Goal: Information Seeking & Learning: Compare options

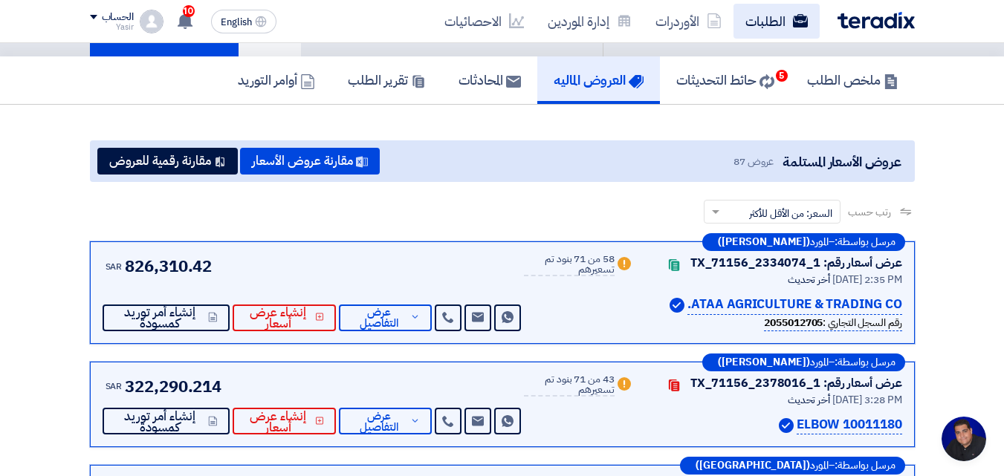
click at [763, 25] on link "الطلبات" at bounding box center [776, 21] width 86 height 35
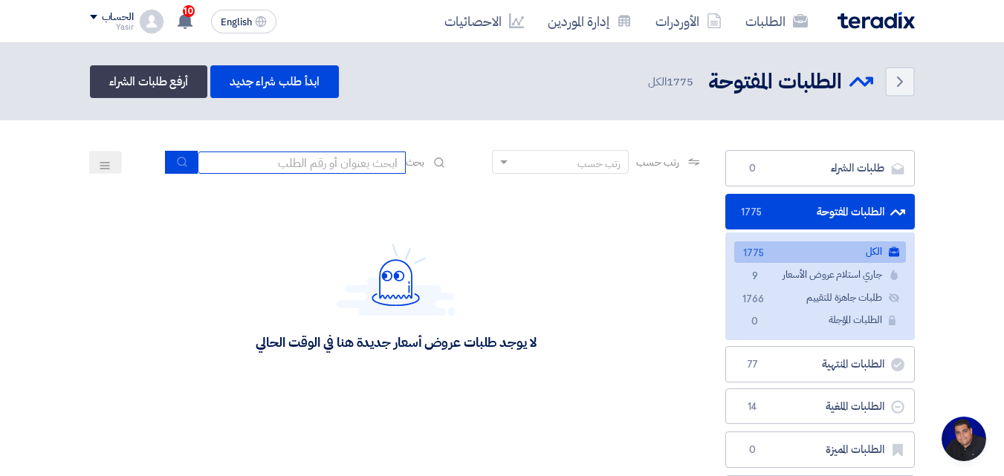
click at [320, 169] on input at bounding box center [302, 163] width 208 height 22
type input "8100015796"
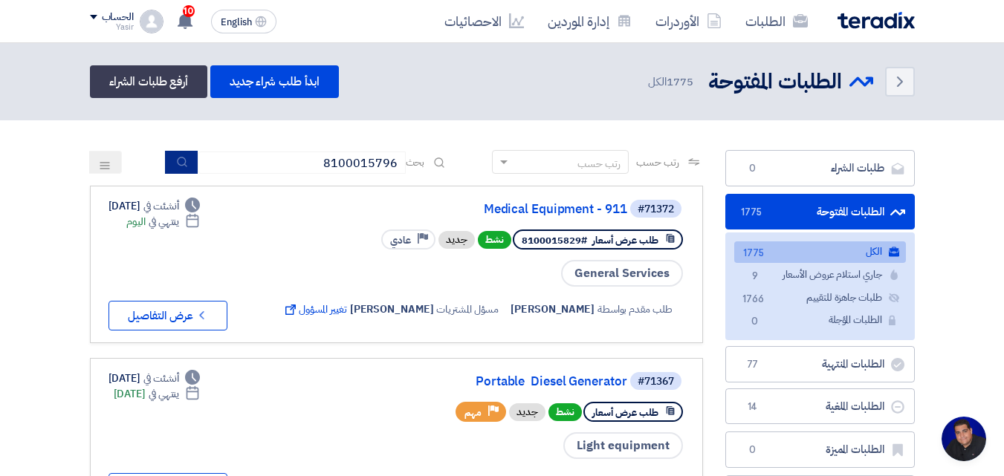
click at [177, 157] on icon "submit" at bounding box center [182, 162] width 12 height 12
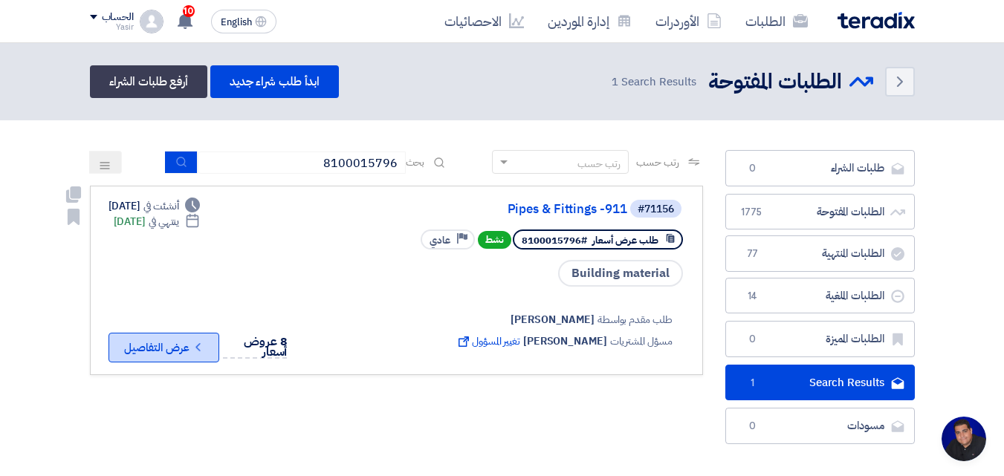
click at [205, 349] on icon "Check details" at bounding box center [198, 347] width 14 height 14
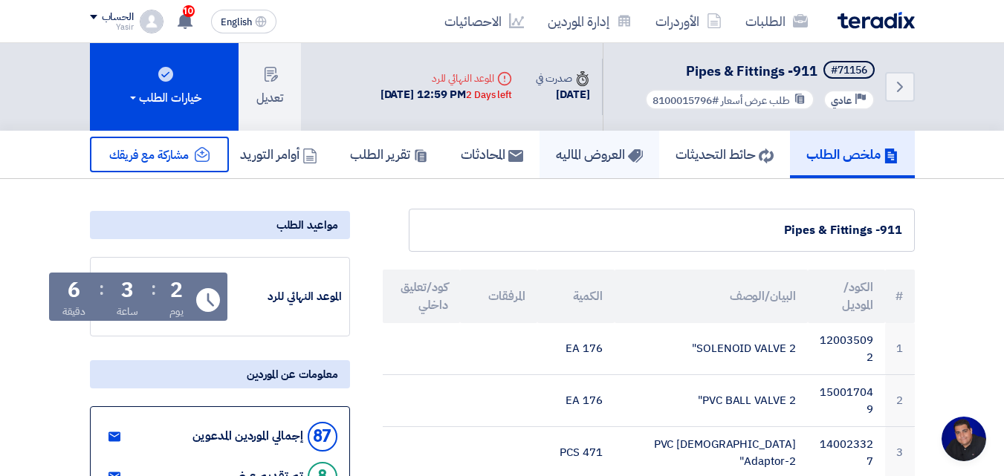
click at [617, 153] on h5 "العروض الماليه" at bounding box center [599, 154] width 87 height 17
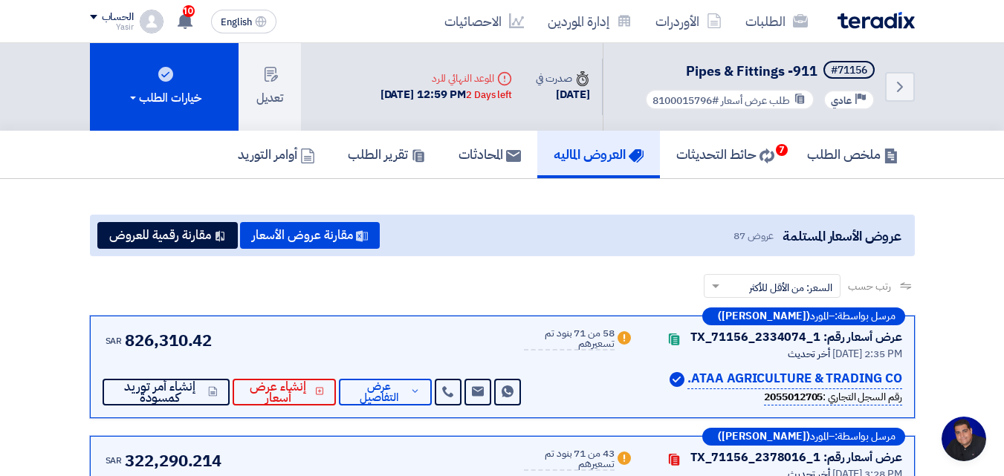
scroll to position [74, 0]
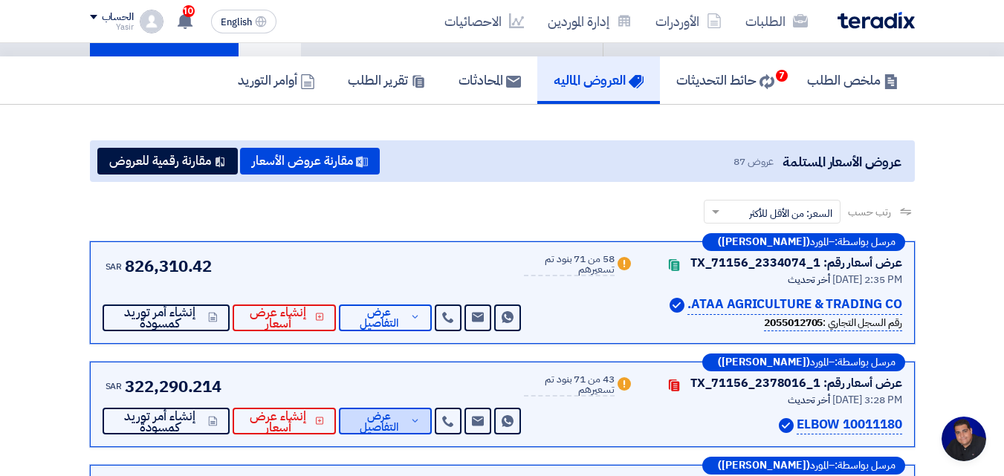
click at [383, 411] on span "عرض التفاصيل" at bounding box center [379, 422] width 56 height 22
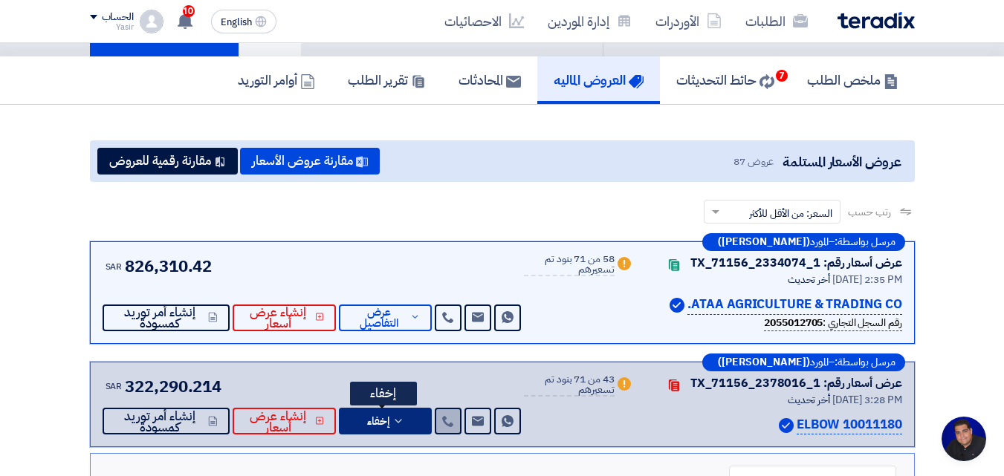
scroll to position [149, 0]
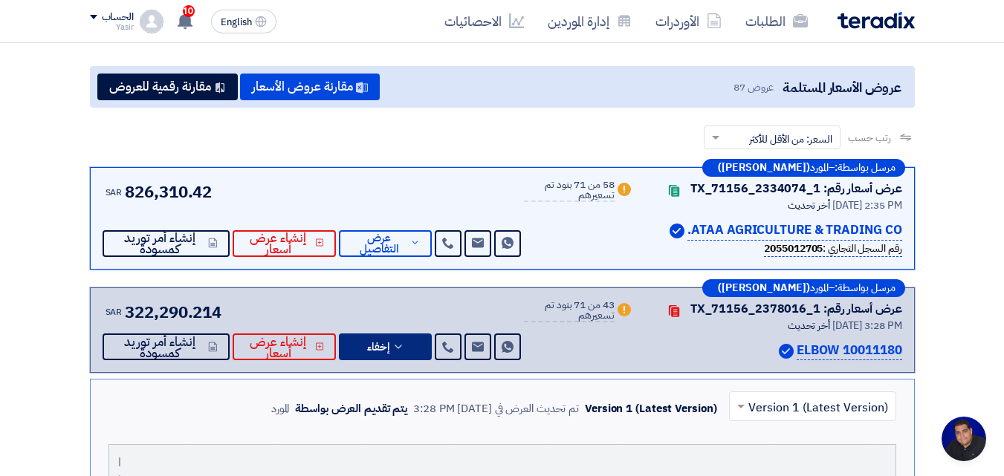
click at [794, 396] on input "text" at bounding box center [820, 408] width 137 height 25
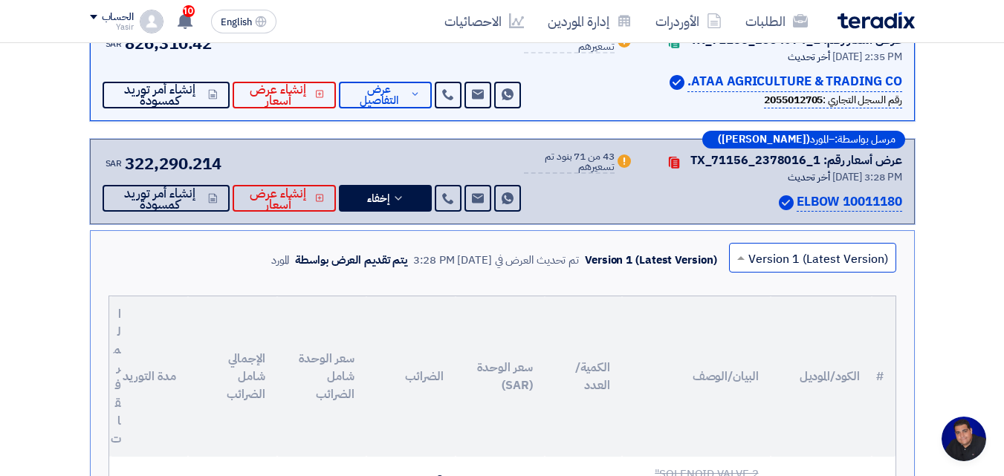
click at [744, 257] on span at bounding box center [740, 258] width 7 height 4
click at [745, 259] on span at bounding box center [740, 258] width 7 height 4
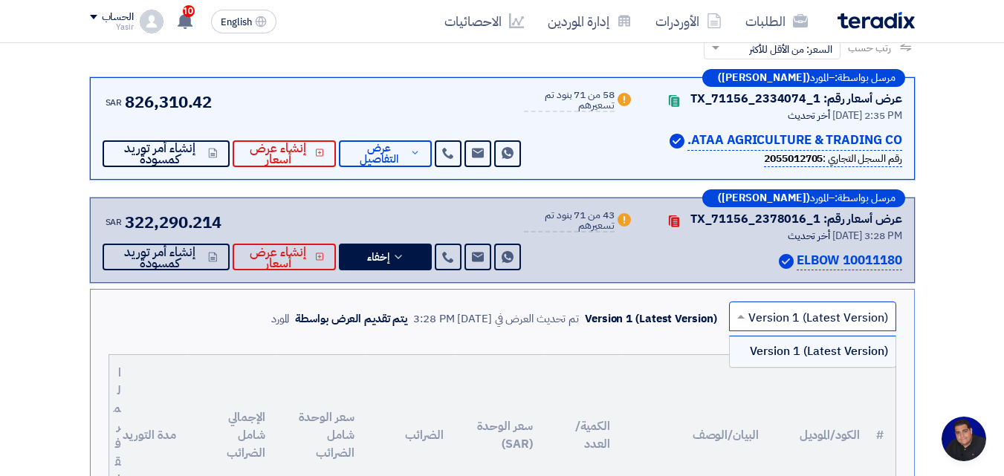
scroll to position [149, 0]
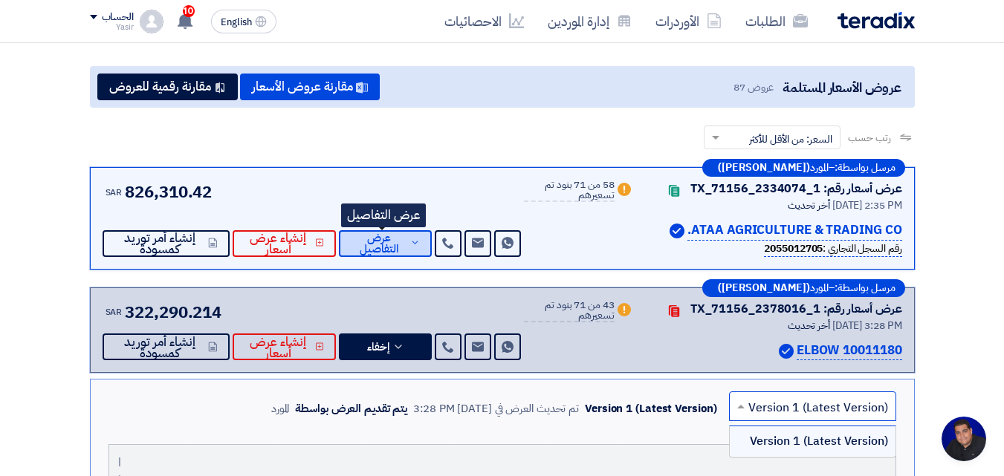
click at [406, 247] on button "عرض التفاصيل" at bounding box center [385, 243] width 93 height 27
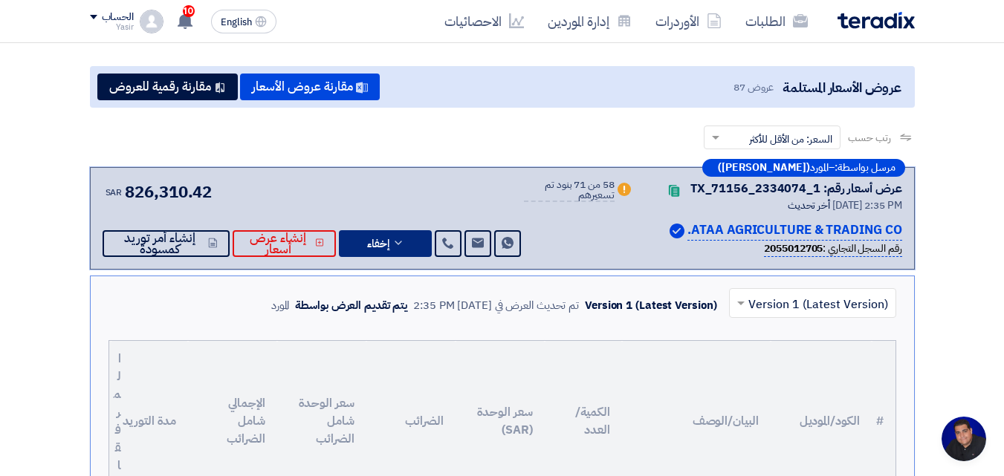
click at [788, 303] on input "text" at bounding box center [820, 304] width 137 height 25
click at [743, 302] on span at bounding box center [740, 304] width 7 height 5
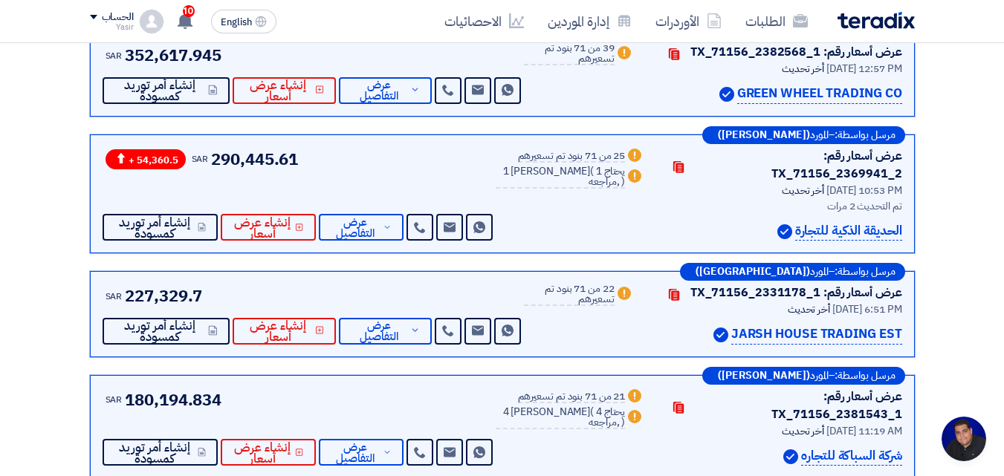
scroll to position [5201, 0]
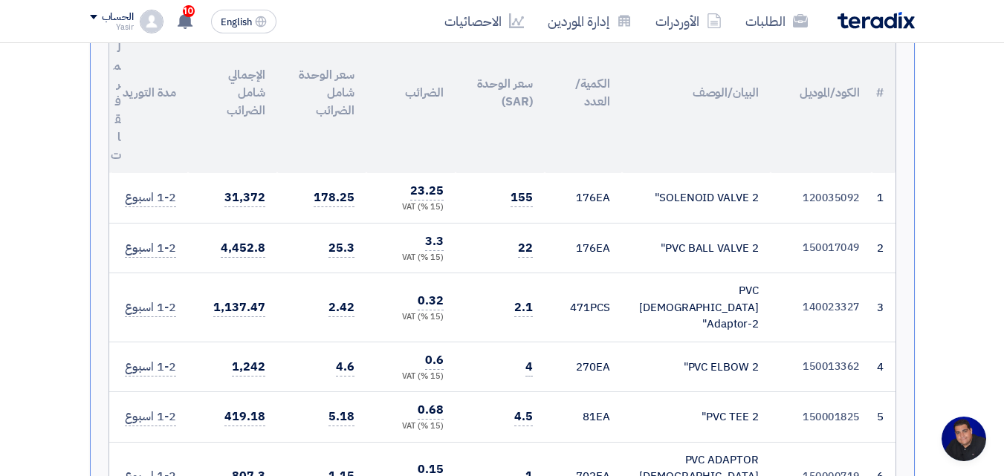
scroll to position [149, 0]
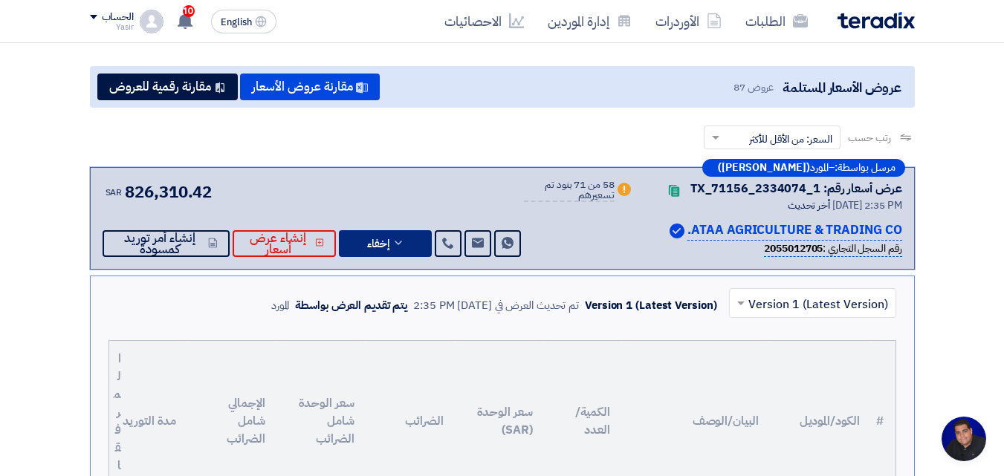
click at [392, 244] on icon at bounding box center [398, 243] width 12 height 12
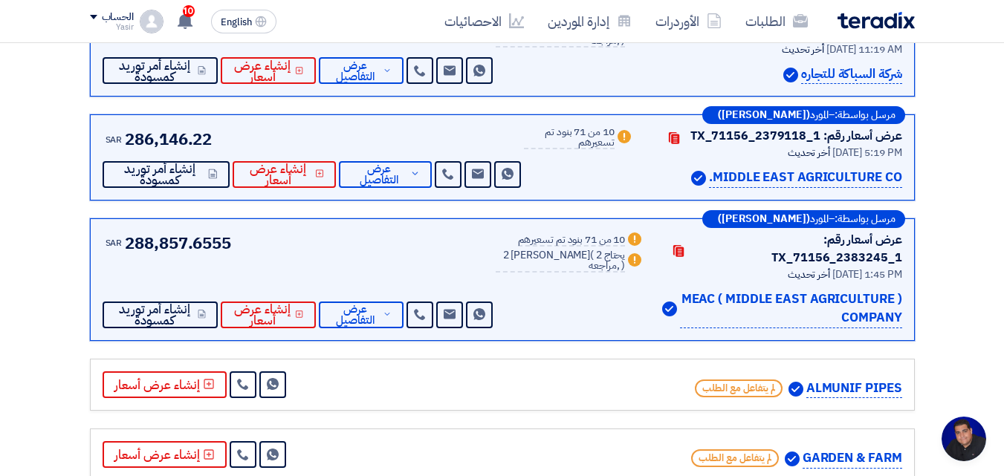
scroll to position [892, 0]
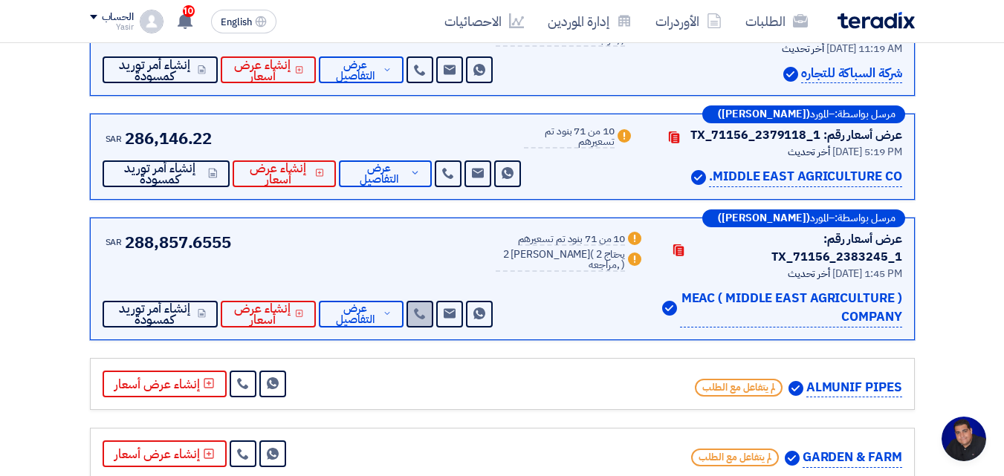
click at [426, 308] on icon at bounding box center [420, 314] width 12 height 12
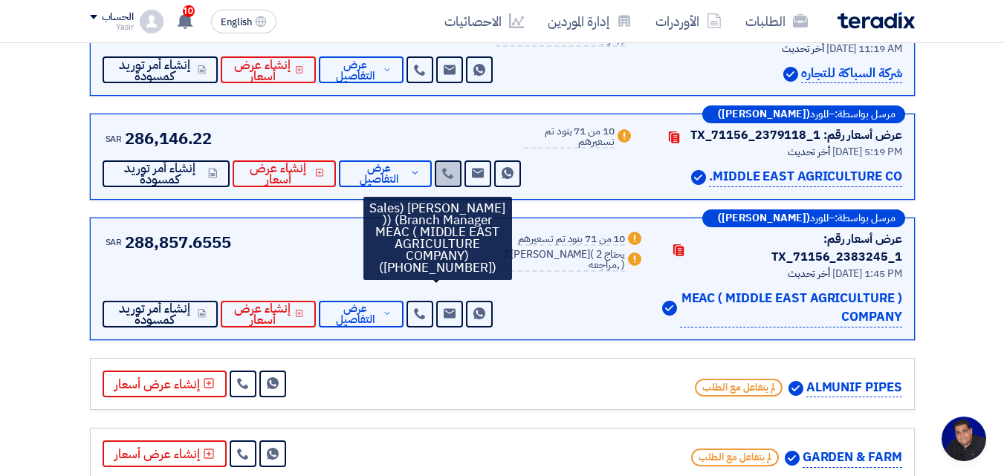
click at [447, 160] on link at bounding box center [448, 173] width 27 height 27
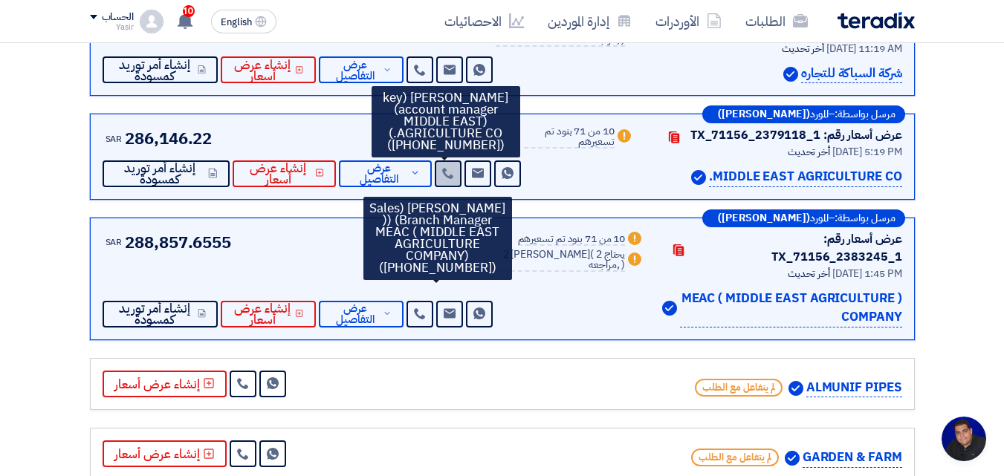
click at [444, 168] on use at bounding box center [447, 173] width 11 height 11
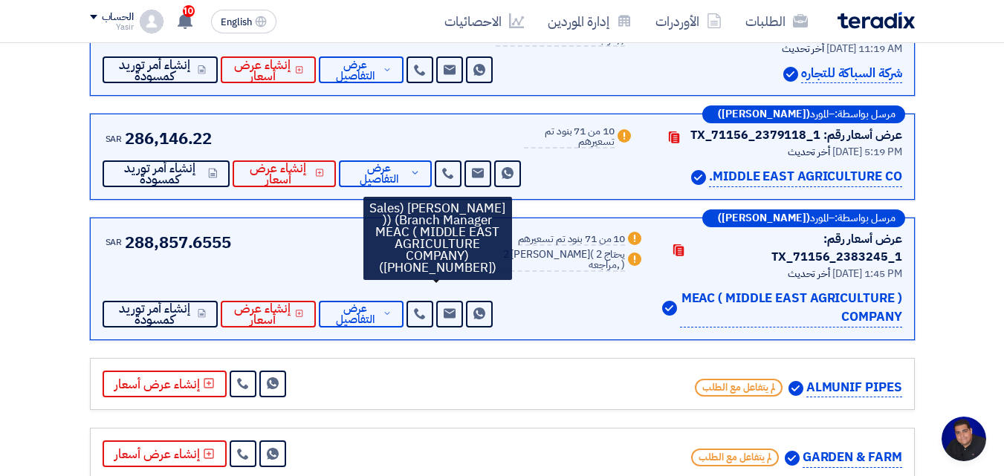
click at [326, 230] on div "SAR 288,857.6555 Send Message Send Message" at bounding box center [299, 278] width 393 height 97
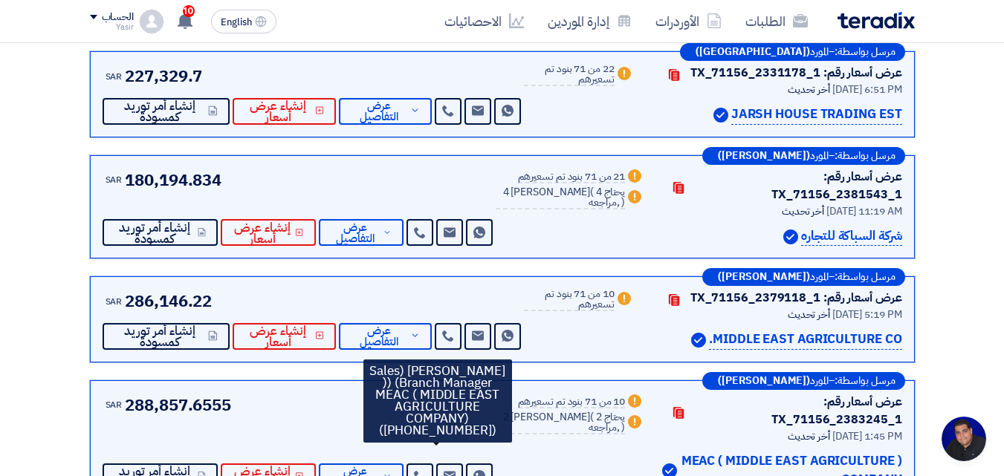
scroll to position [743, 0]
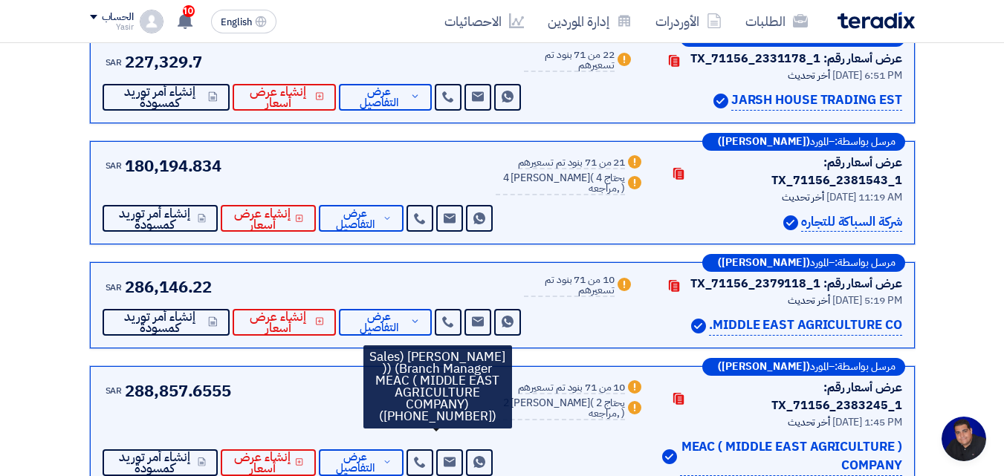
click at [611, 418] on div "Warn 10 من 71 بنود تم تسعيرهم Warn 2 بديل مقدم ( 2 يحتاج مراجعه, )" at bounding box center [570, 427] width 149 height 97
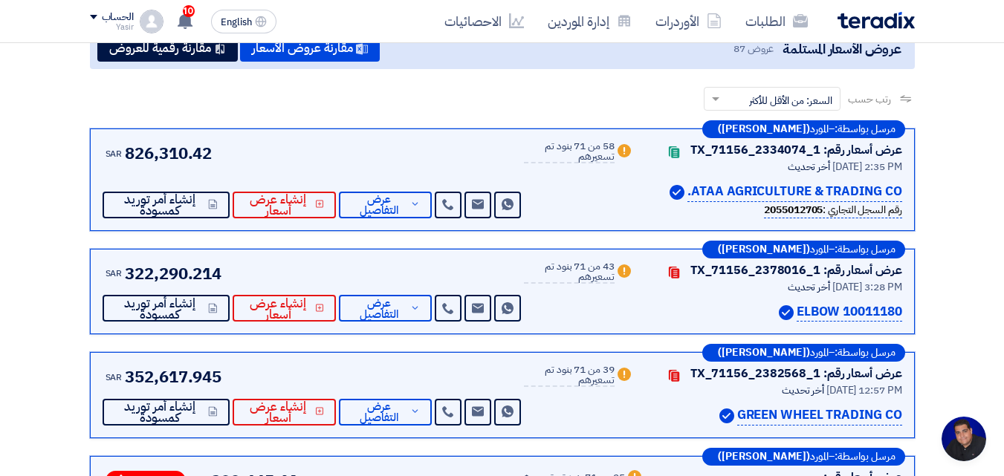
scroll to position [446, 0]
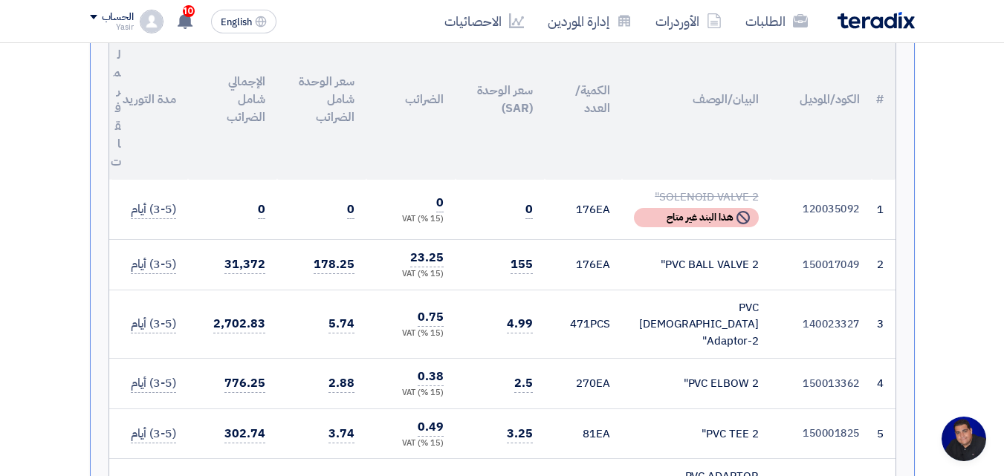
scroll to position [743, 0]
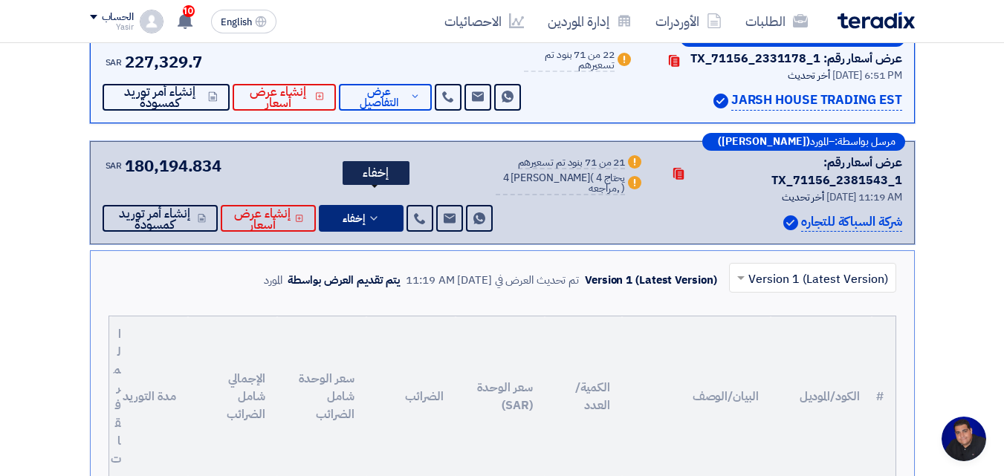
click at [380, 213] on icon at bounding box center [374, 219] width 12 height 12
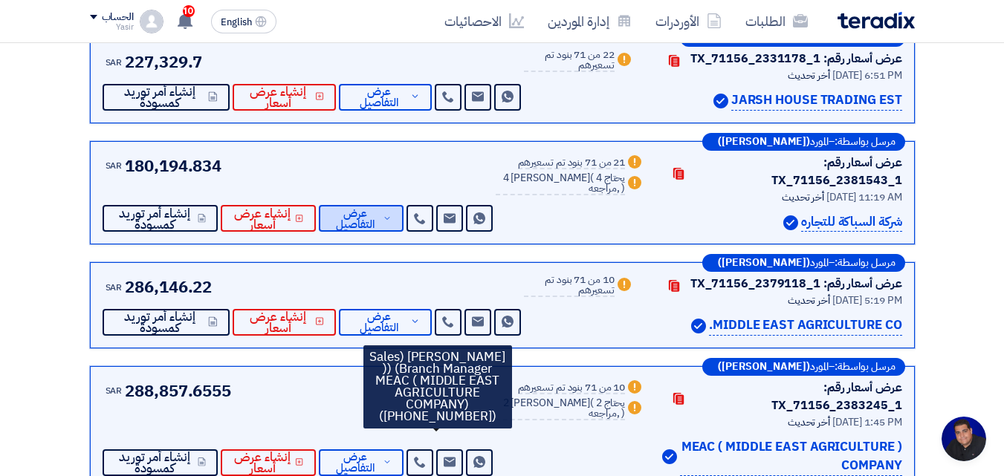
scroll to position [817, 0]
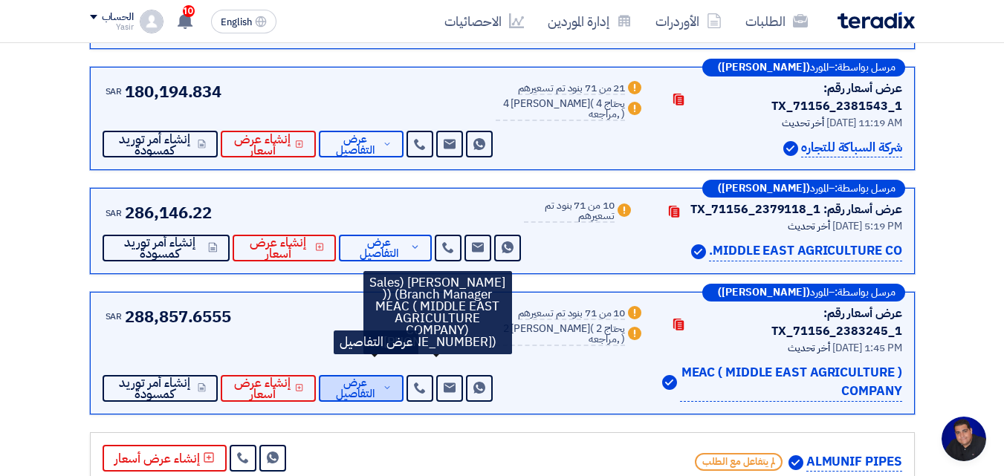
click at [380, 377] on span "عرض التفاصيل" at bounding box center [355, 388] width 49 height 22
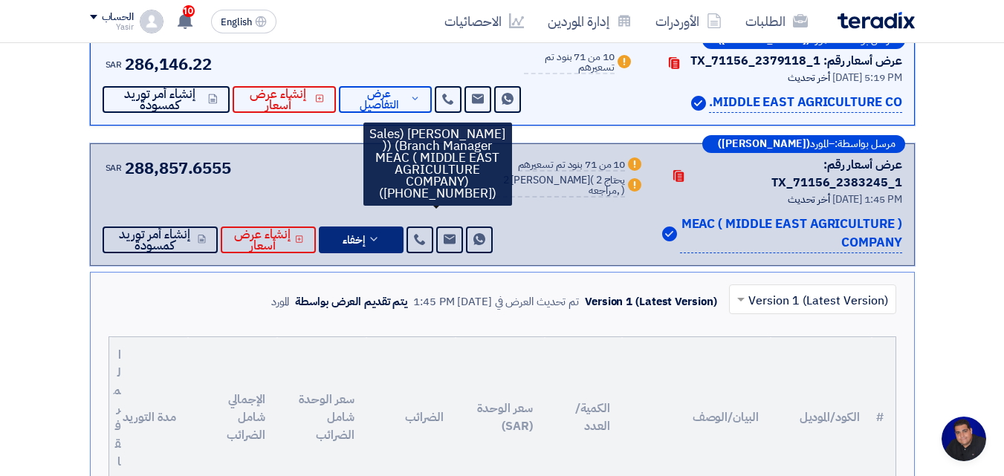
scroll to position [892, 0]
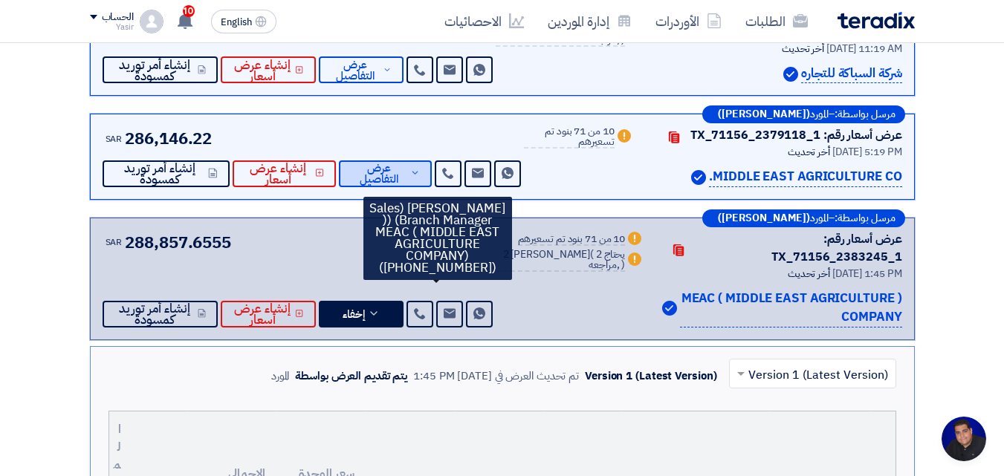
click at [395, 163] on span "عرض التفاصيل" at bounding box center [379, 174] width 56 height 22
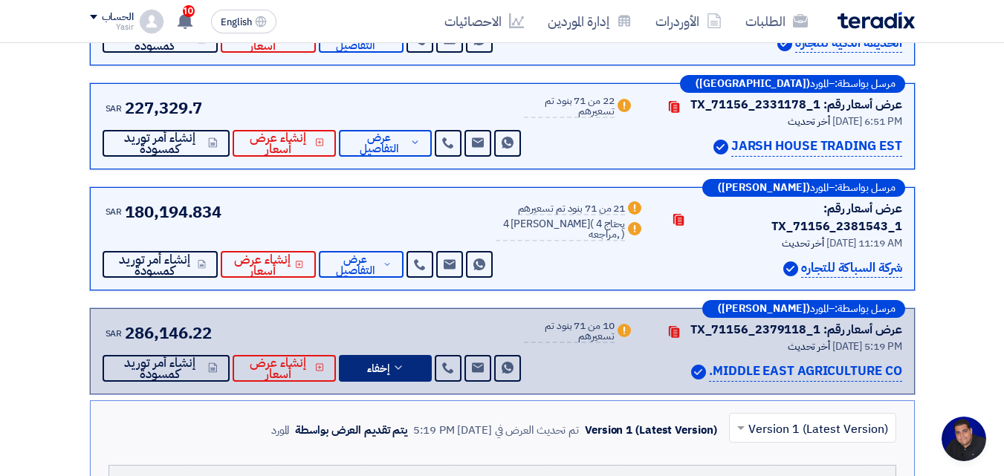
scroll to position [669, 0]
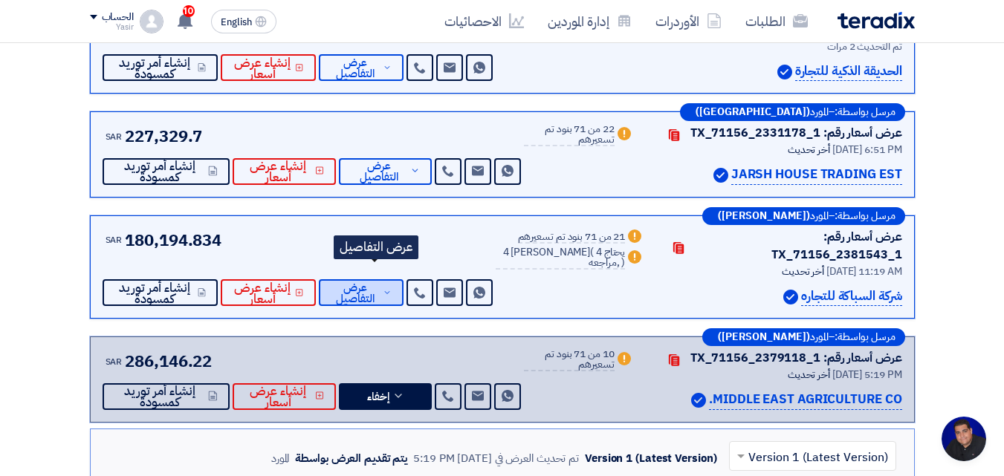
click at [380, 282] on span "عرض التفاصيل" at bounding box center [355, 293] width 49 height 22
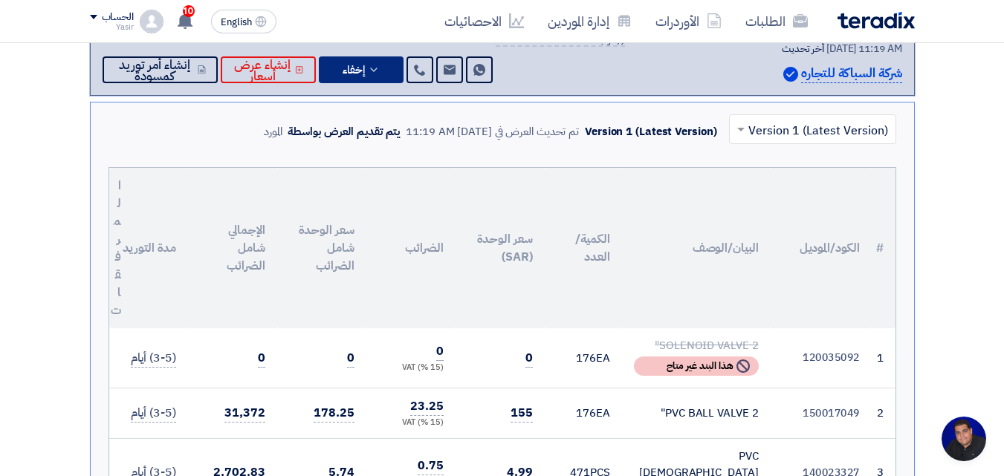
scroll to position [520, 0]
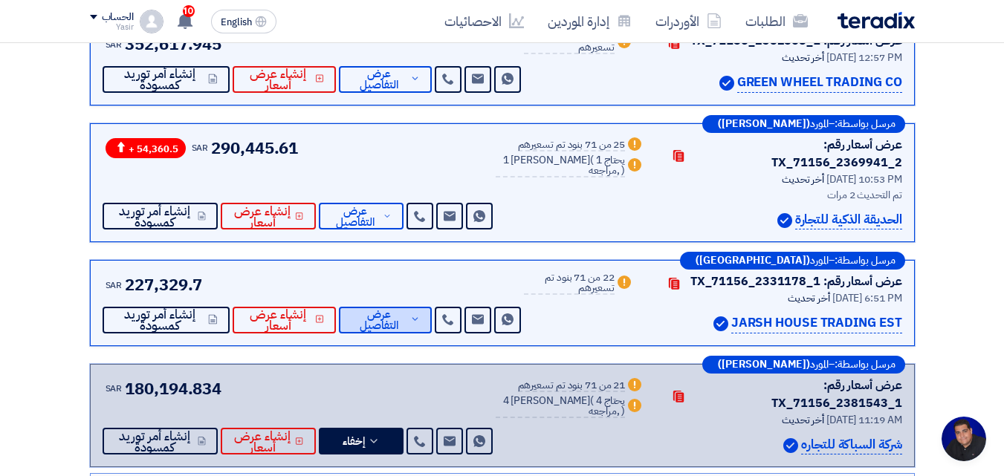
click at [413, 307] on button "عرض التفاصيل" at bounding box center [385, 320] width 93 height 27
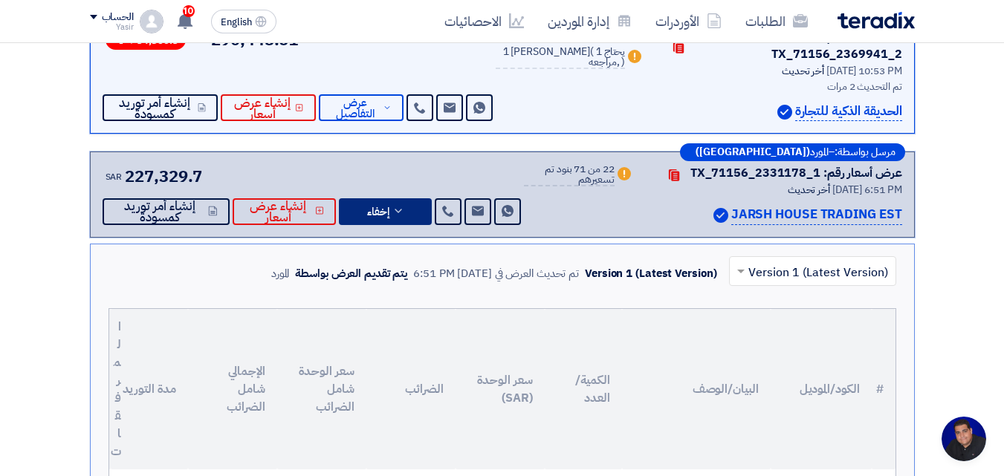
scroll to position [420, 0]
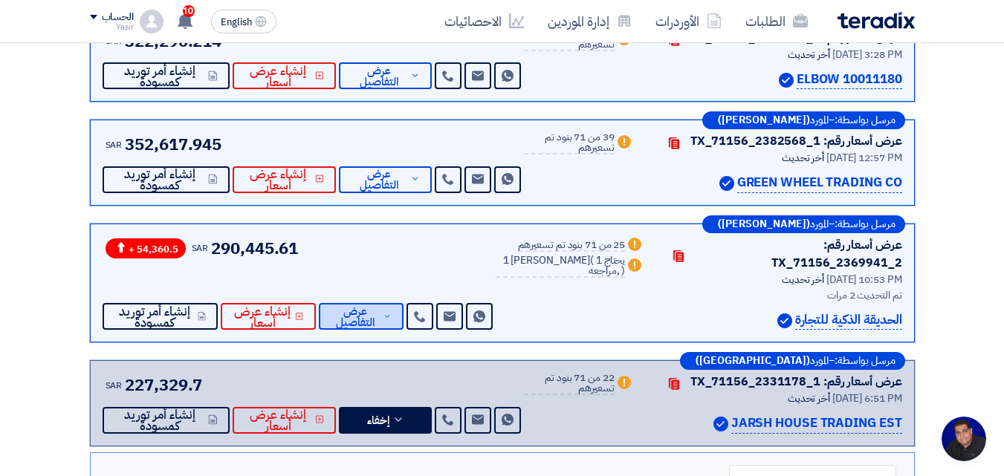
click at [380, 328] on span "عرض التفاصيل" at bounding box center [355, 317] width 49 height 22
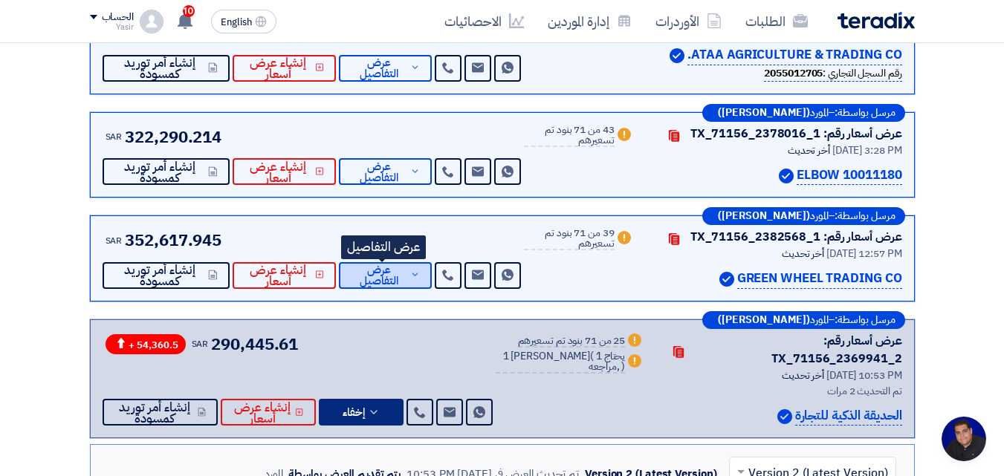
scroll to position [223, 0]
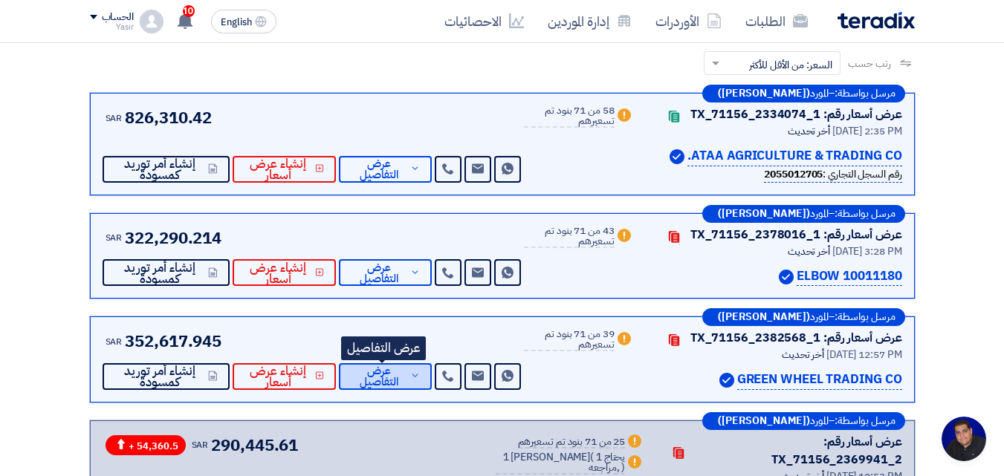
click at [403, 372] on span "عرض التفاصيل" at bounding box center [379, 377] width 56 height 22
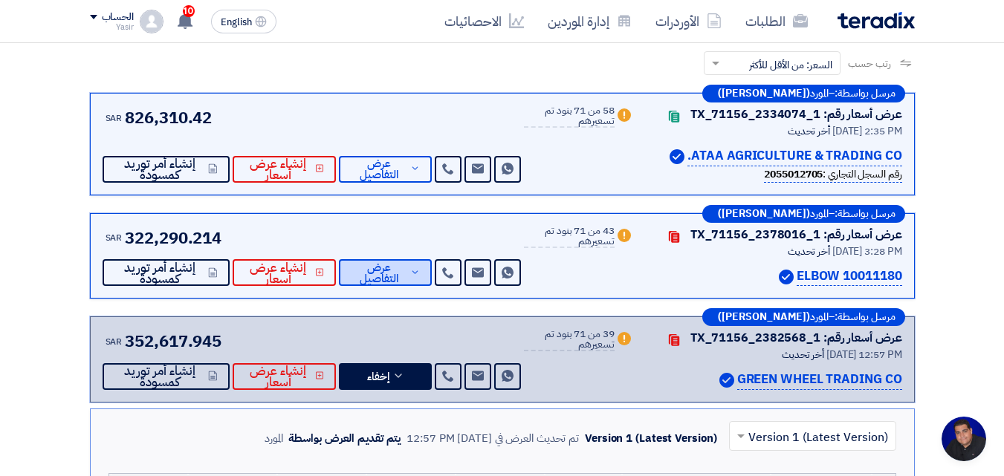
click at [392, 275] on span "عرض التفاصيل" at bounding box center [379, 273] width 56 height 22
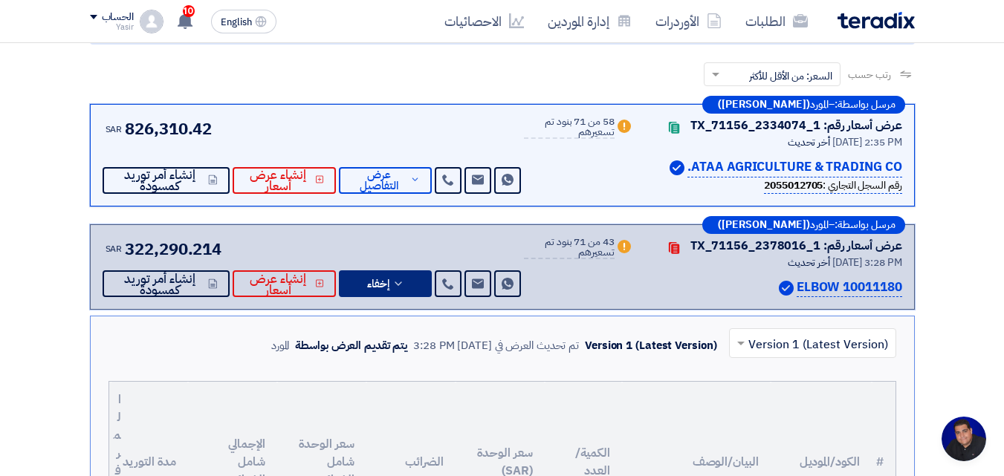
scroll to position [155, 0]
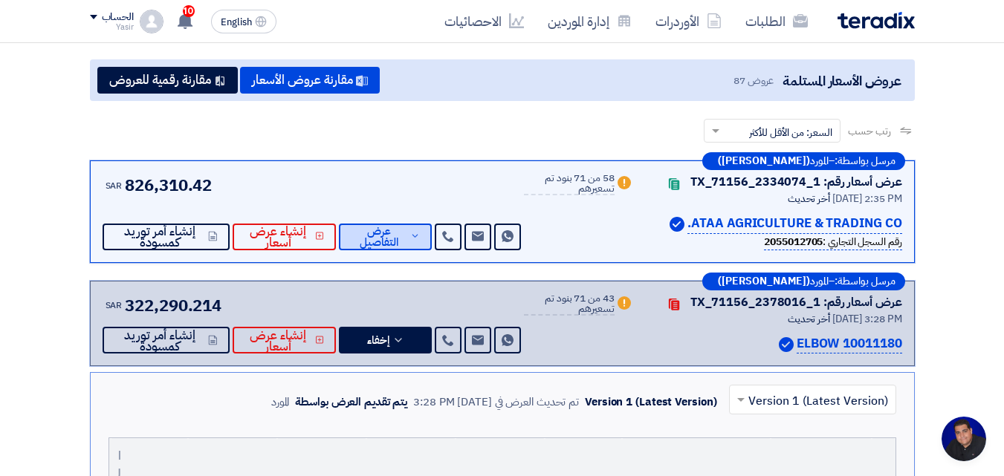
click at [404, 250] on button "عرض التفاصيل" at bounding box center [385, 237] width 93 height 27
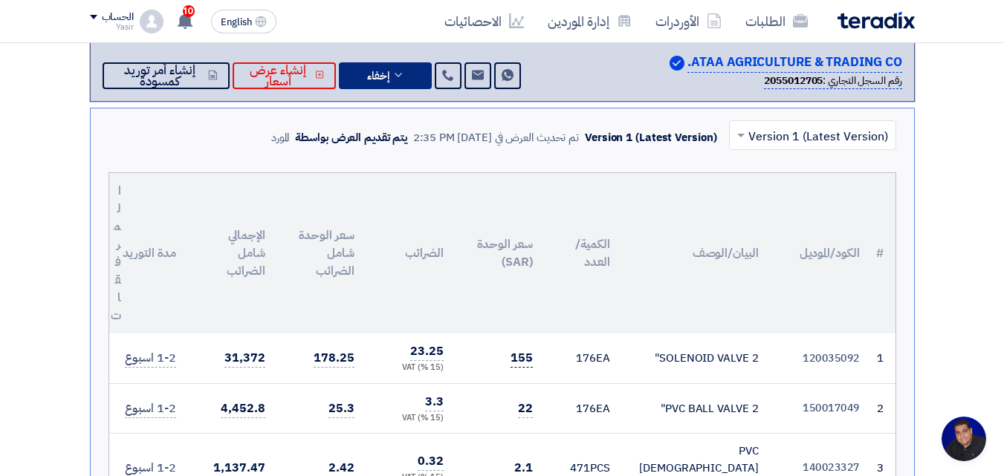
scroll to position [446, 0]
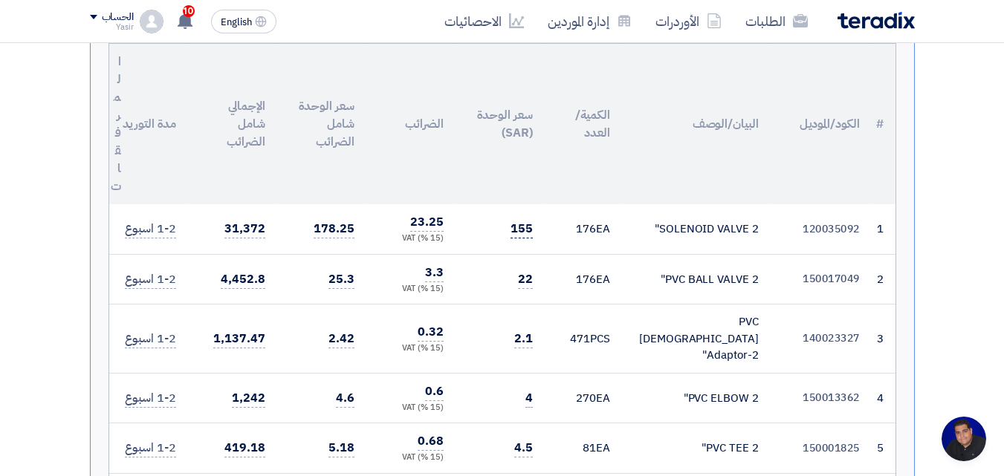
click at [516, 234] on span "155" at bounding box center [521, 229] width 22 height 19
click at [527, 231] on span "155" at bounding box center [521, 229] width 22 height 19
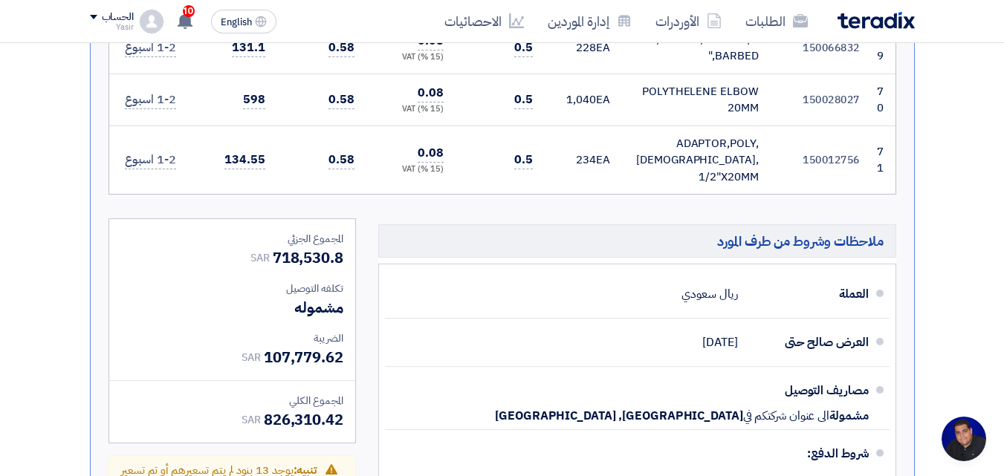
scroll to position [4904, 0]
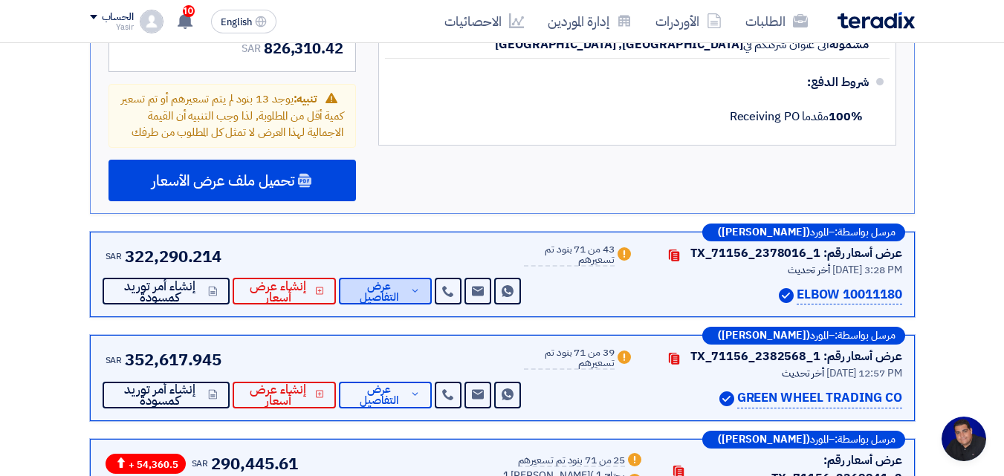
click at [400, 281] on span "عرض التفاصيل" at bounding box center [379, 292] width 56 height 22
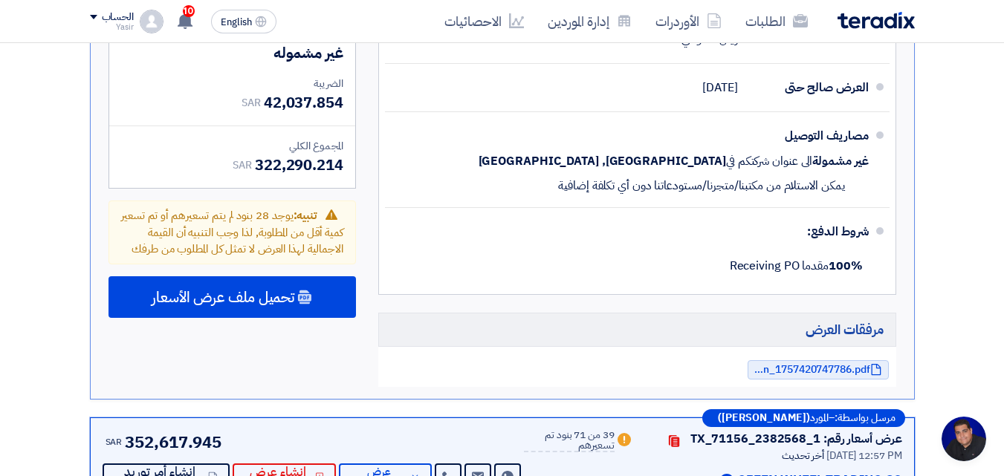
scroll to position [5276, 0]
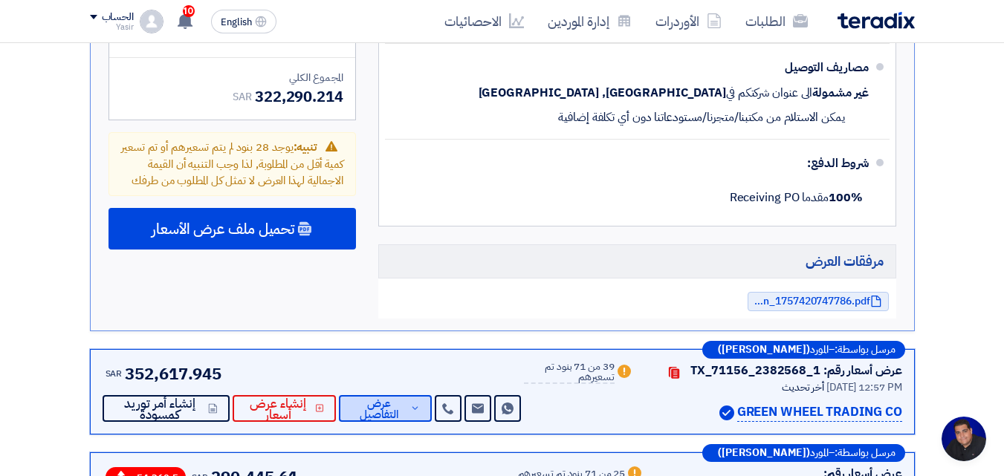
click at [369, 398] on span "عرض التفاصيل" at bounding box center [379, 409] width 56 height 22
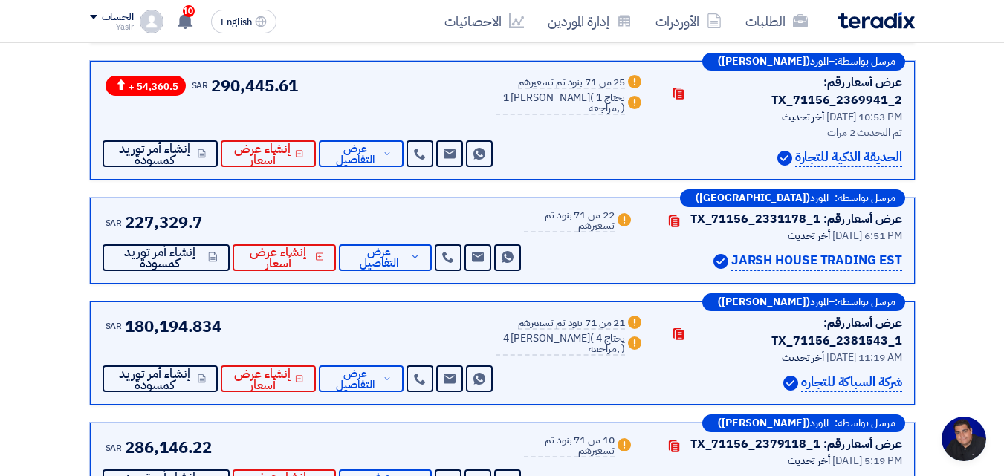
scroll to position [5647, 0]
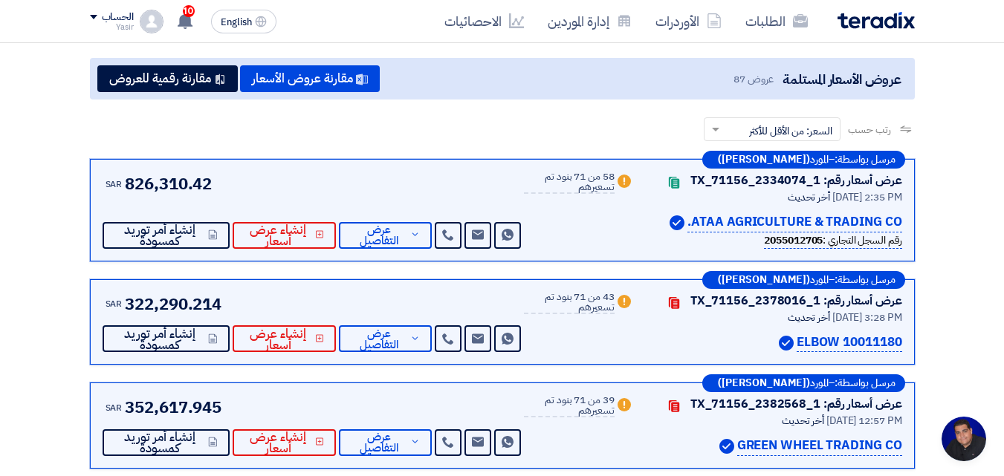
scroll to position [122, 0]
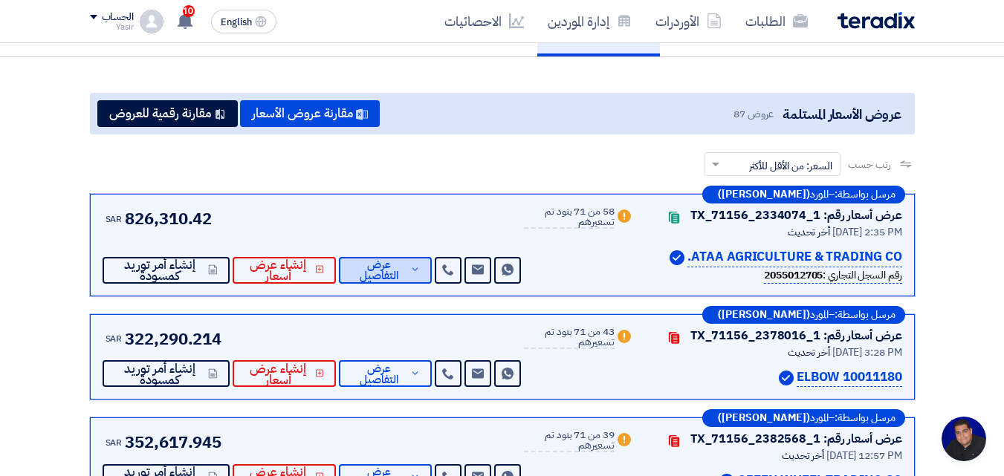
click at [400, 271] on span "عرض التفاصيل" at bounding box center [379, 270] width 56 height 22
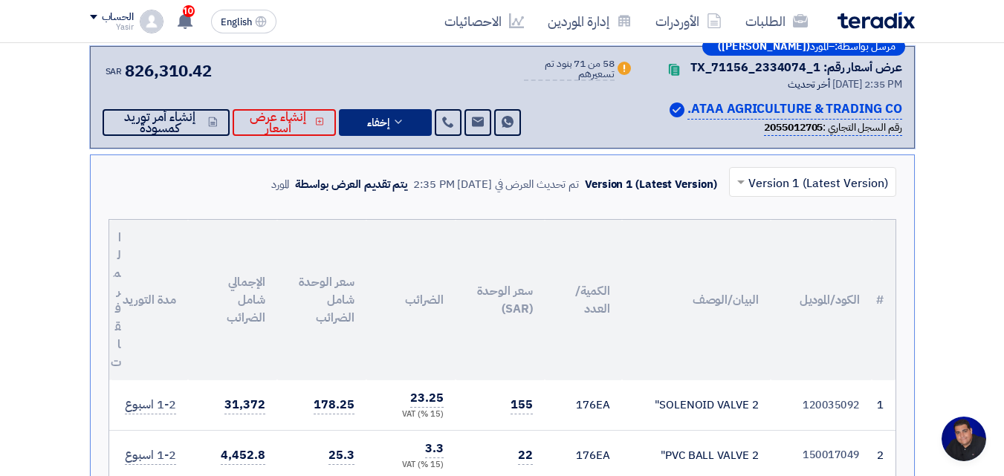
scroll to position [270, 0]
click at [702, 123] on div "رقم السجل التجاري : 2055012705" at bounding box center [777, 127] width 250 height 16
drag, startPoint x: 600, startPoint y: 409, endPoint x: 398, endPoint y: 157, distance: 323.4
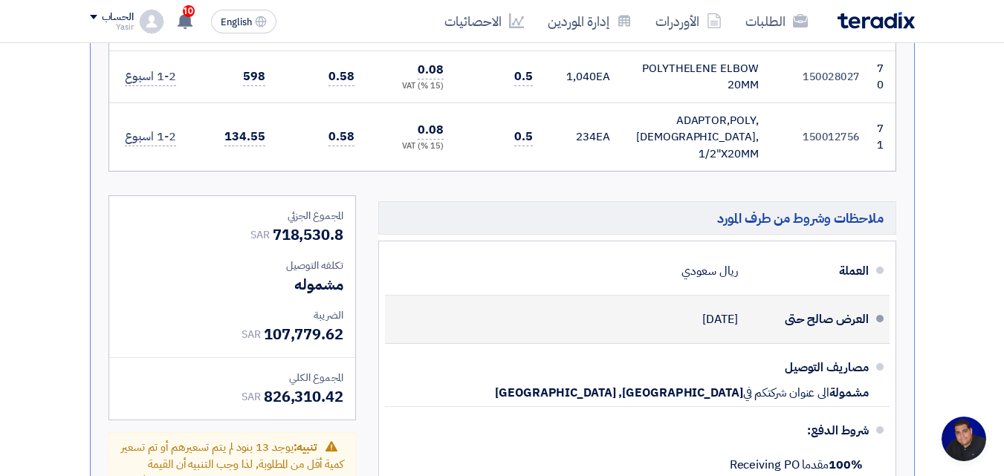
scroll to position [4830, 0]
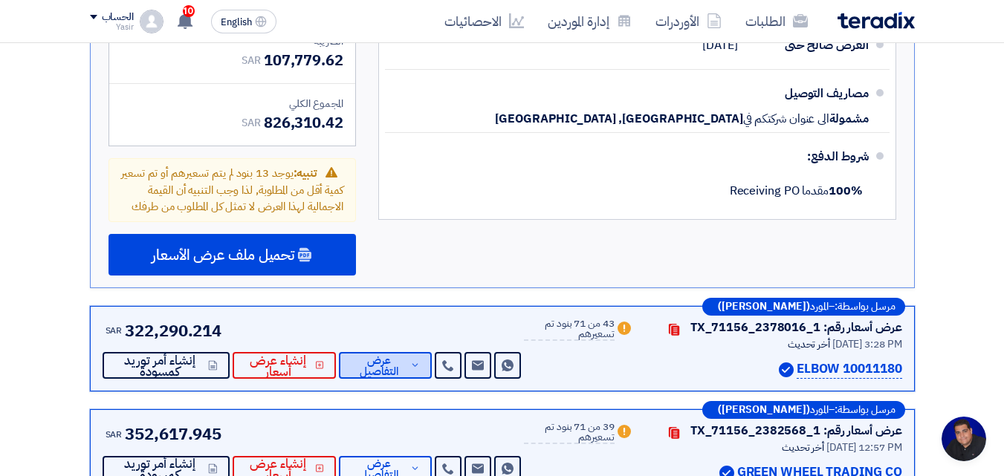
click at [384, 355] on span "عرض التفاصيل" at bounding box center [379, 366] width 56 height 22
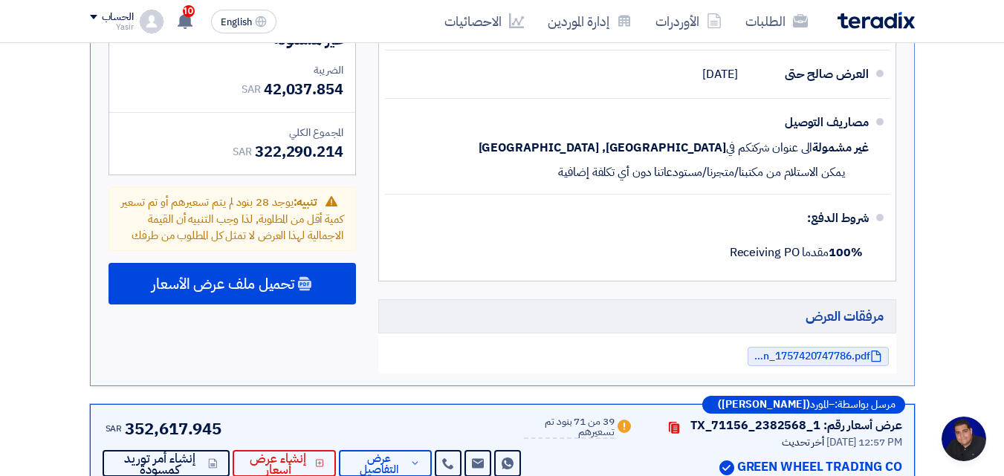
scroll to position [5350, 0]
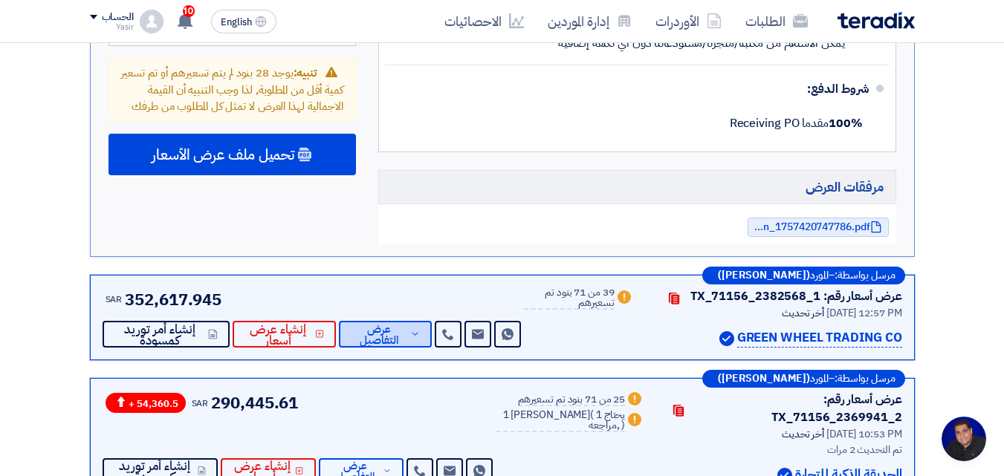
click at [374, 324] on span "عرض التفاصيل" at bounding box center [379, 335] width 56 height 22
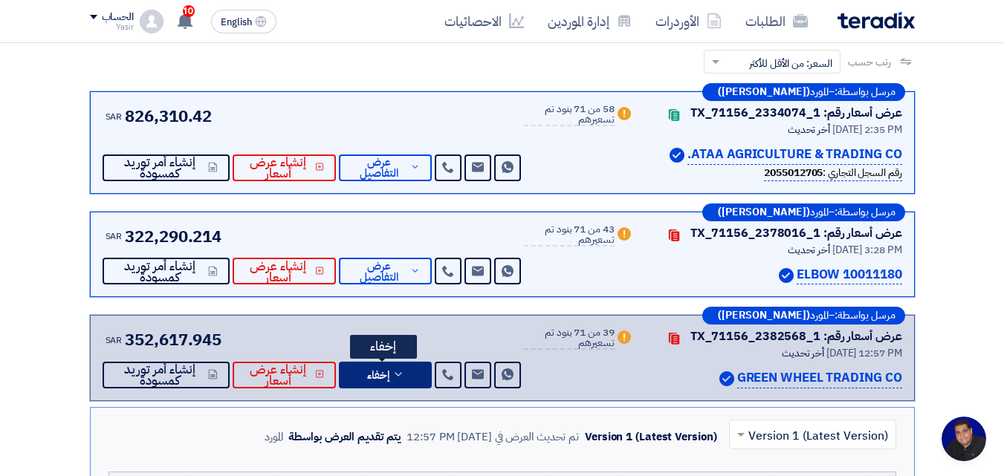
scroll to position [223, 0]
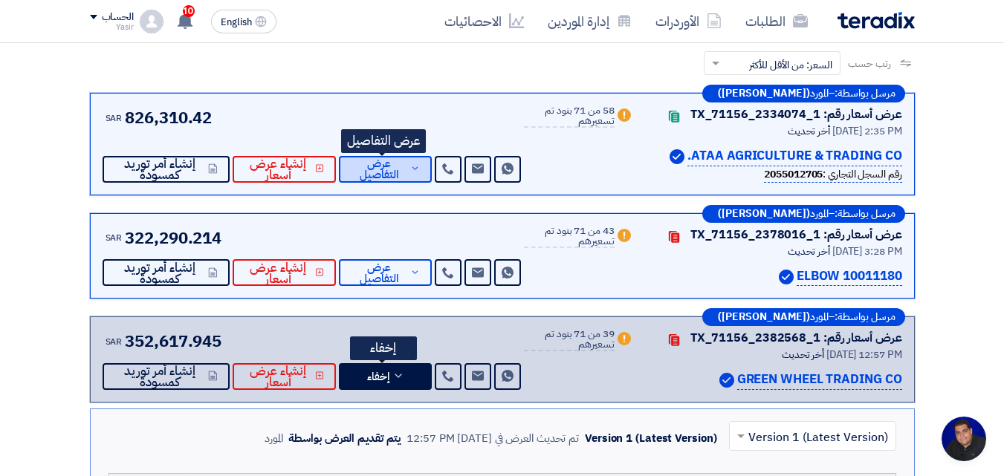
click at [400, 169] on span "عرض التفاصيل" at bounding box center [379, 169] width 56 height 22
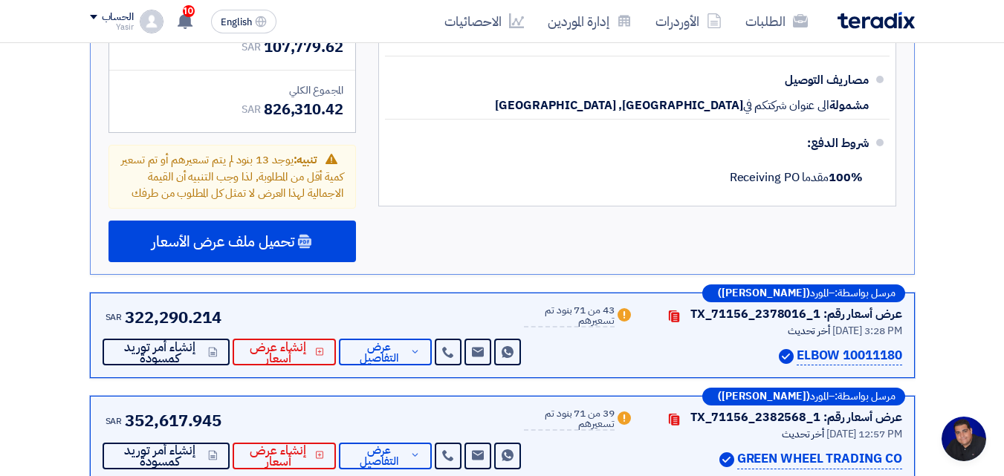
scroll to position [4978, 0]
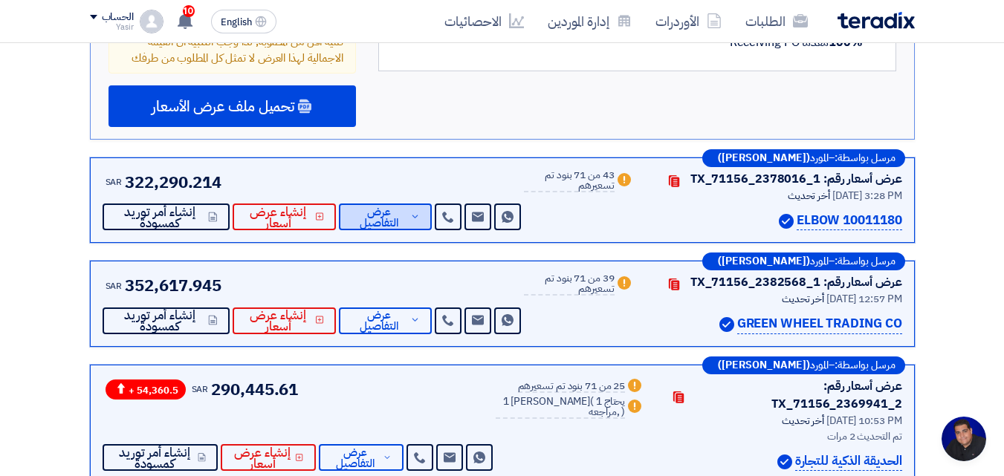
click at [394, 207] on span "عرض التفاصيل" at bounding box center [379, 218] width 56 height 22
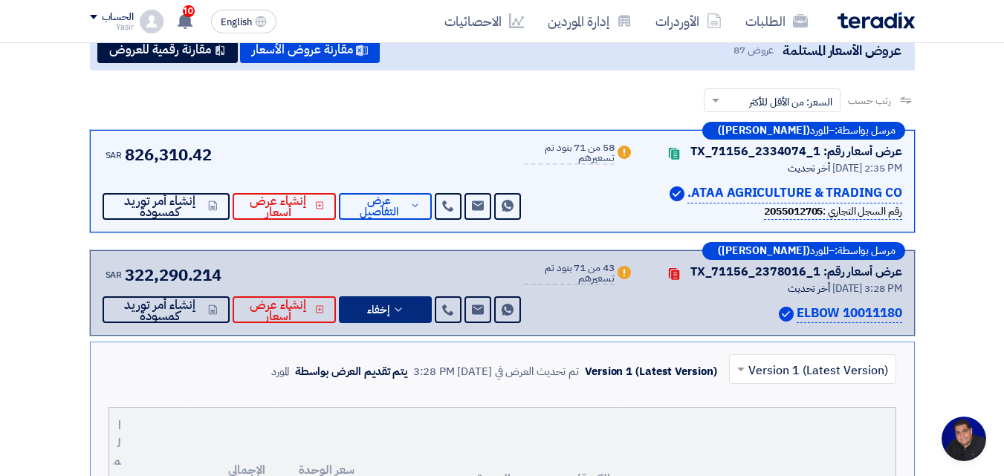
scroll to position [149, 0]
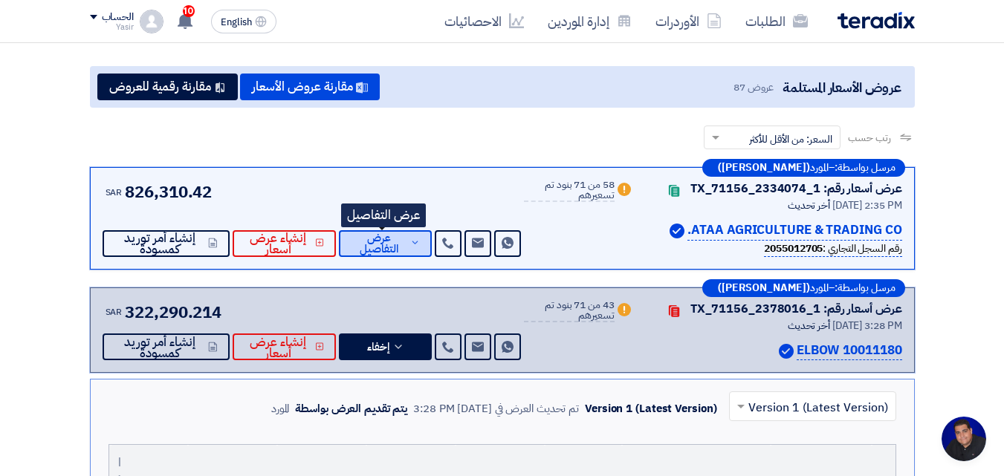
click at [386, 236] on span "عرض التفاصيل" at bounding box center [379, 244] width 56 height 22
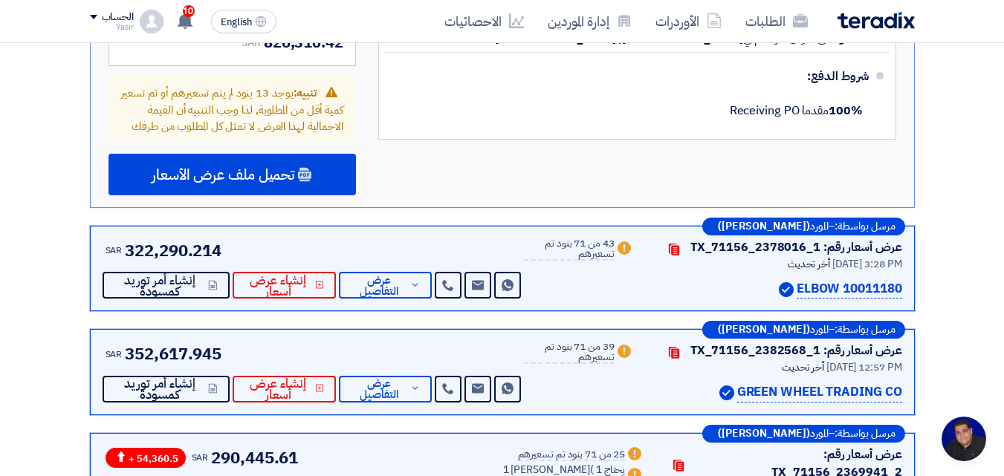
scroll to position [4904, 0]
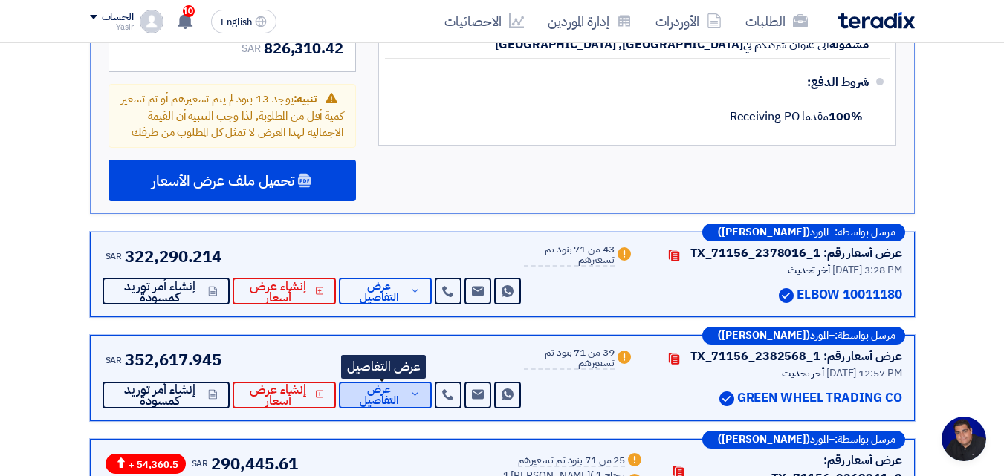
click at [395, 384] on span "عرض التفاصيل" at bounding box center [379, 395] width 56 height 22
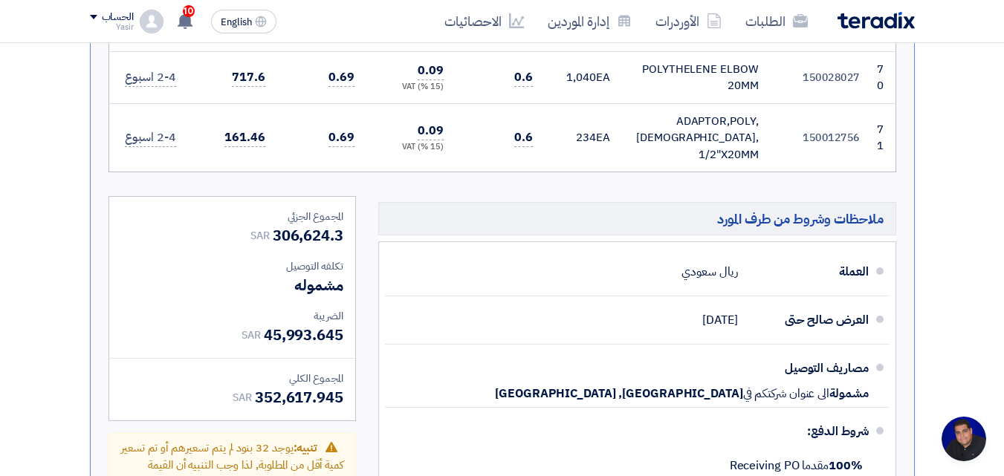
scroll to position [5424, 0]
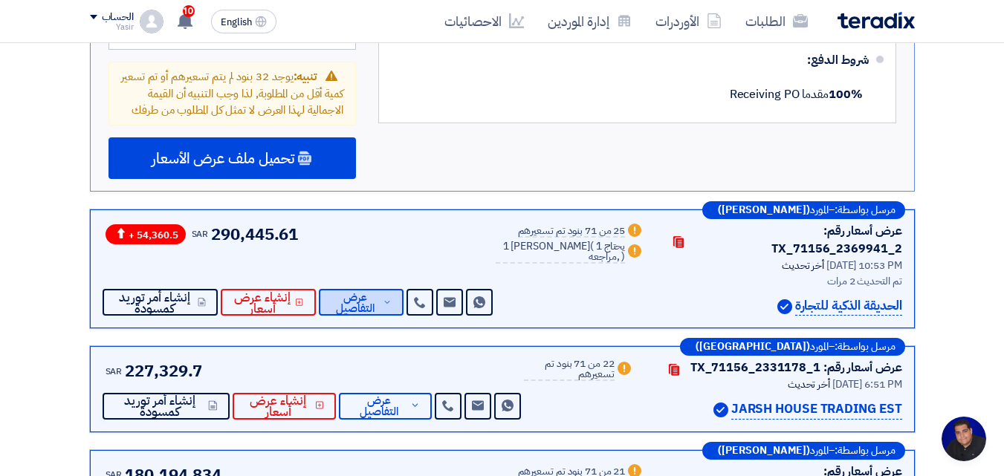
click at [375, 292] on span "عرض التفاصيل" at bounding box center [355, 303] width 49 height 22
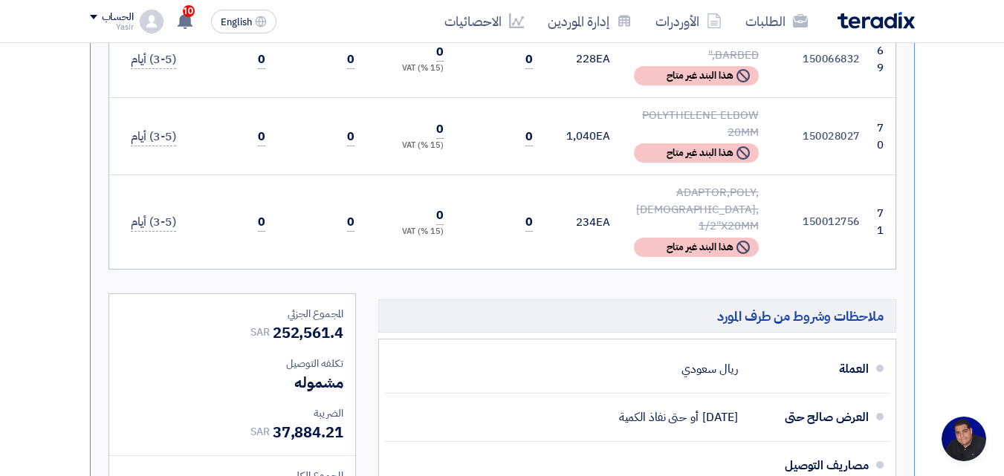
scroll to position [5796, 0]
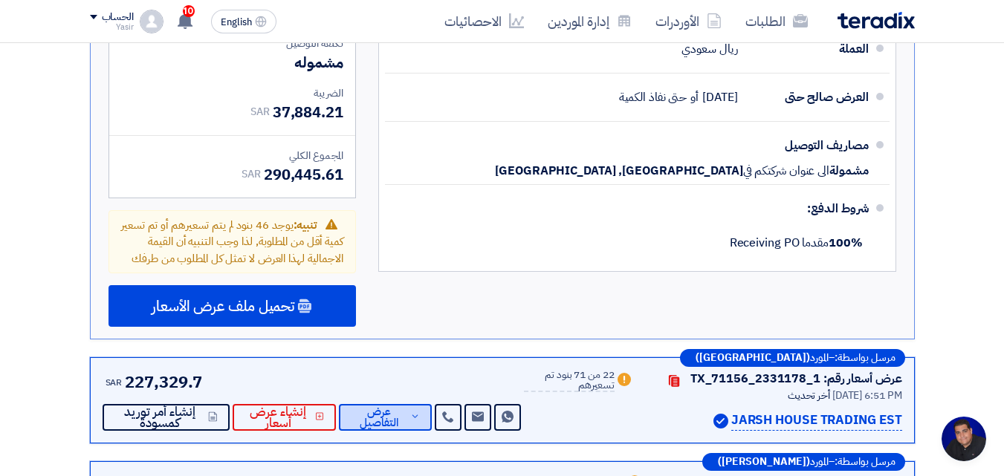
click at [392, 406] on span "عرض التفاصيل" at bounding box center [379, 417] width 56 height 22
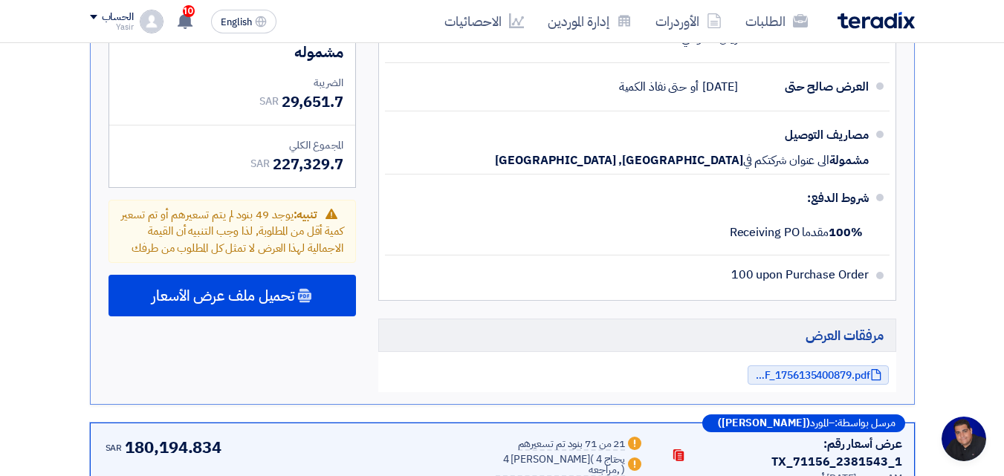
scroll to position [5944, 0]
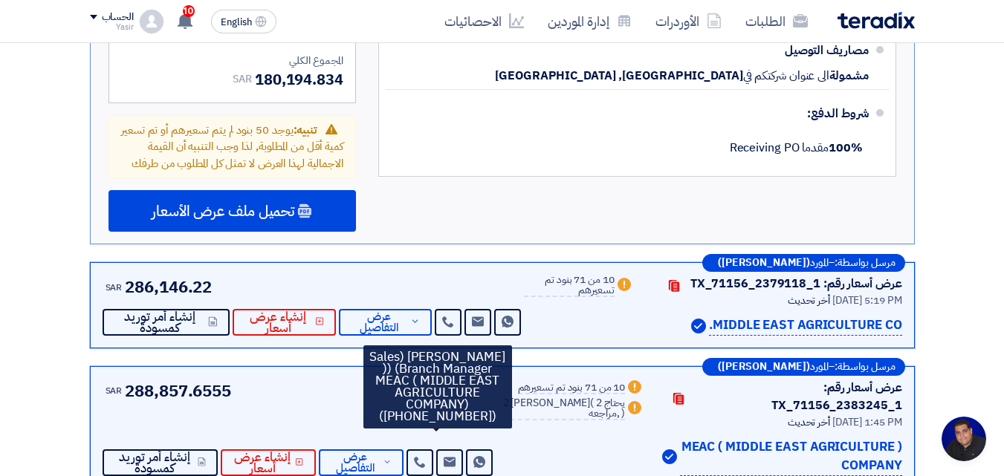
scroll to position [6390, 0]
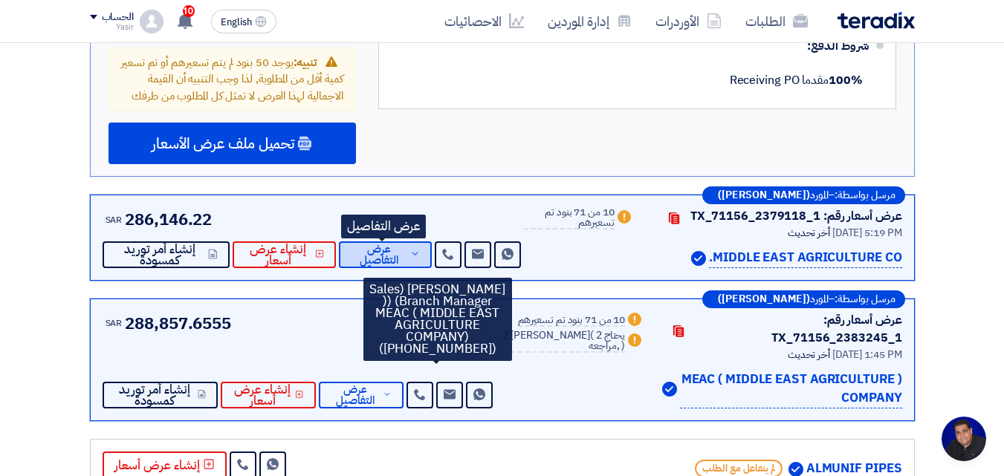
click at [392, 244] on span "عرض التفاصيل" at bounding box center [379, 255] width 56 height 22
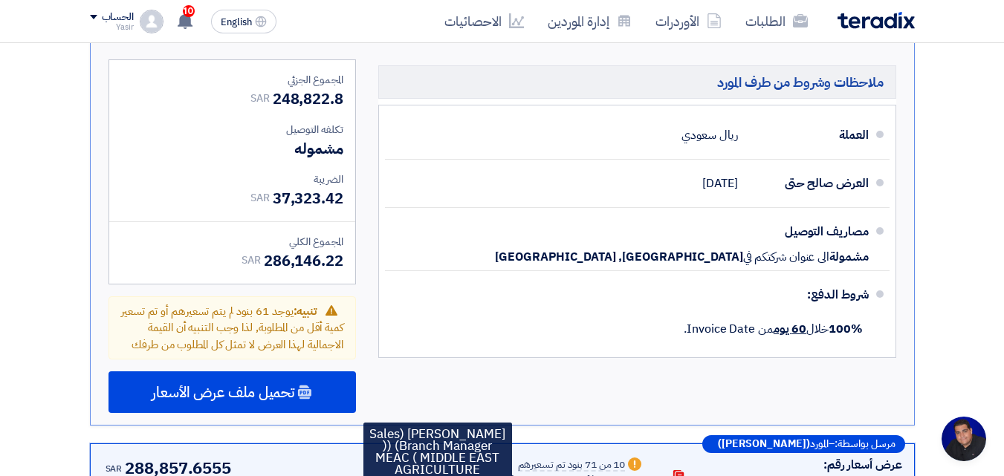
scroll to position [6316, 0]
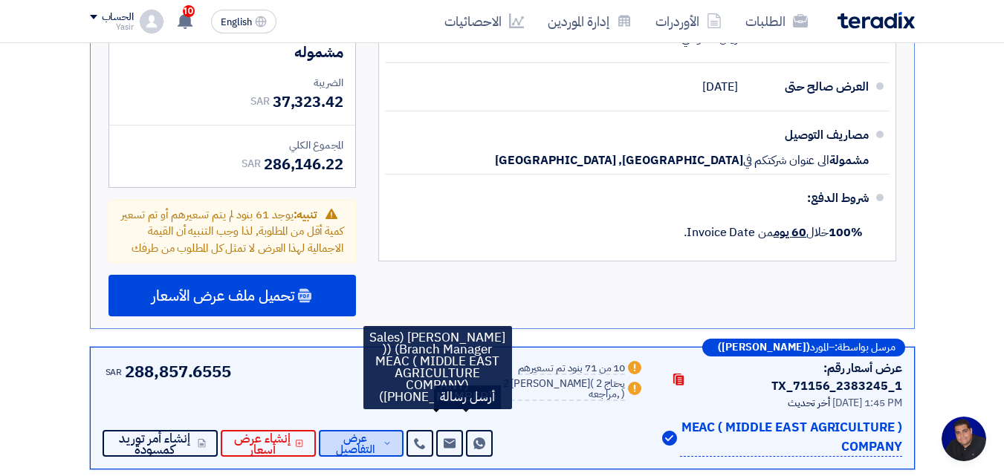
click at [392, 438] on icon at bounding box center [387, 444] width 9 height 12
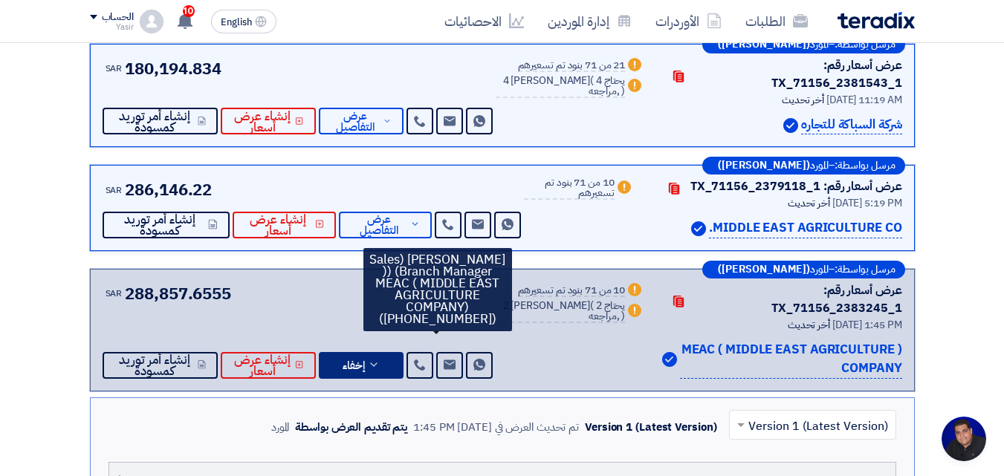
scroll to position [817, 0]
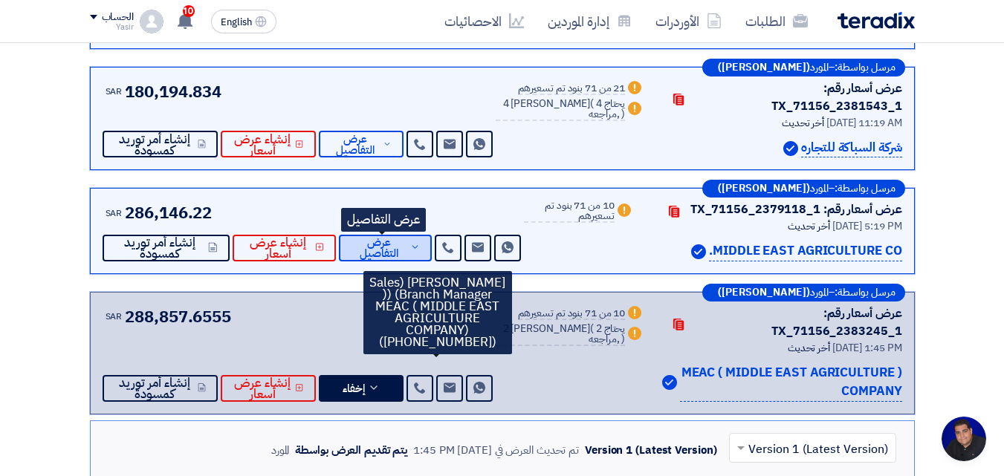
click at [390, 237] on span "عرض التفاصيل" at bounding box center [379, 248] width 56 height 22
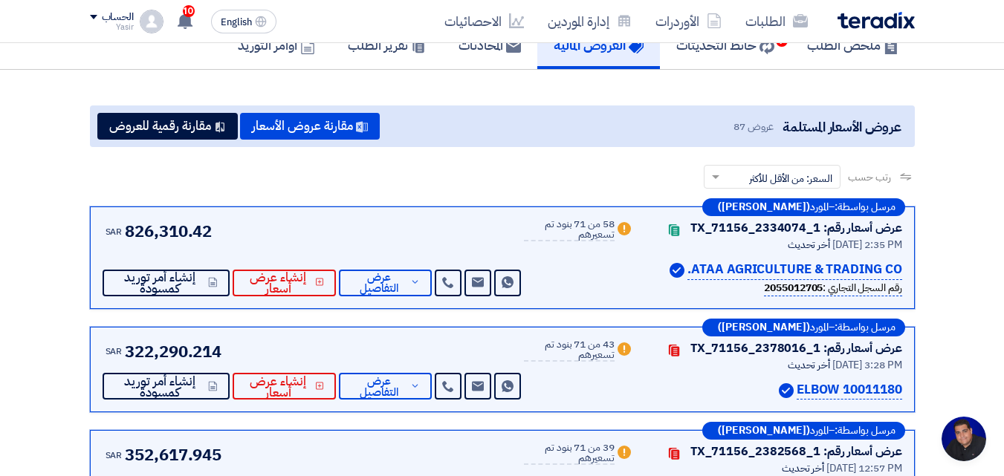
scroll to position [74, 0]
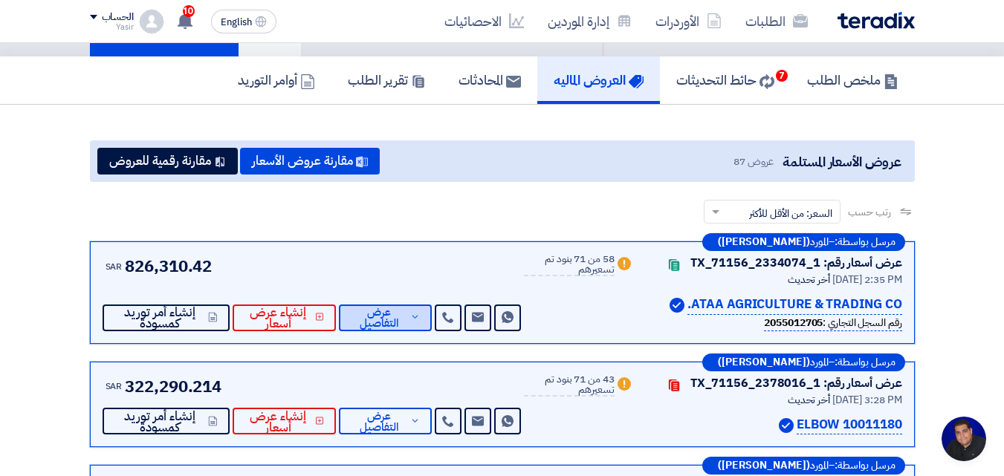
click at [393, 320] on span "عرض التفاصيل" at bounding box center [379, 318] width 56 height 22
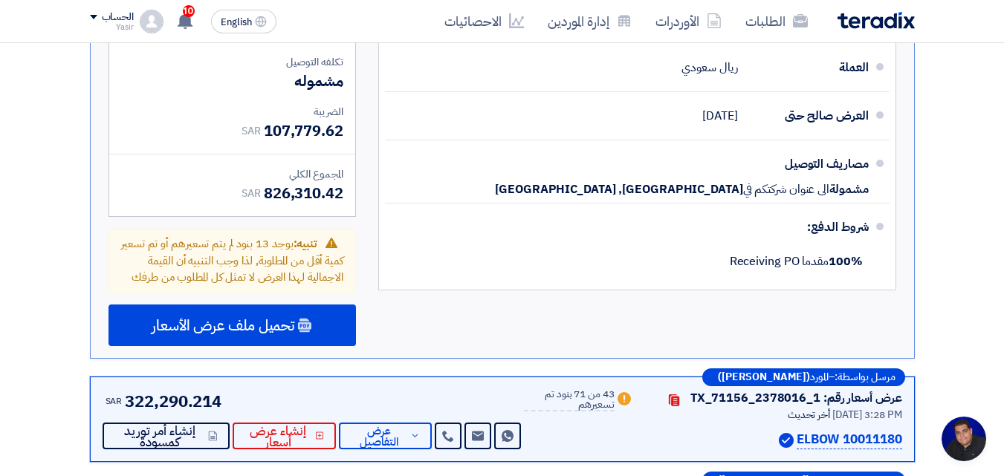
scroll to position [4755, 0]
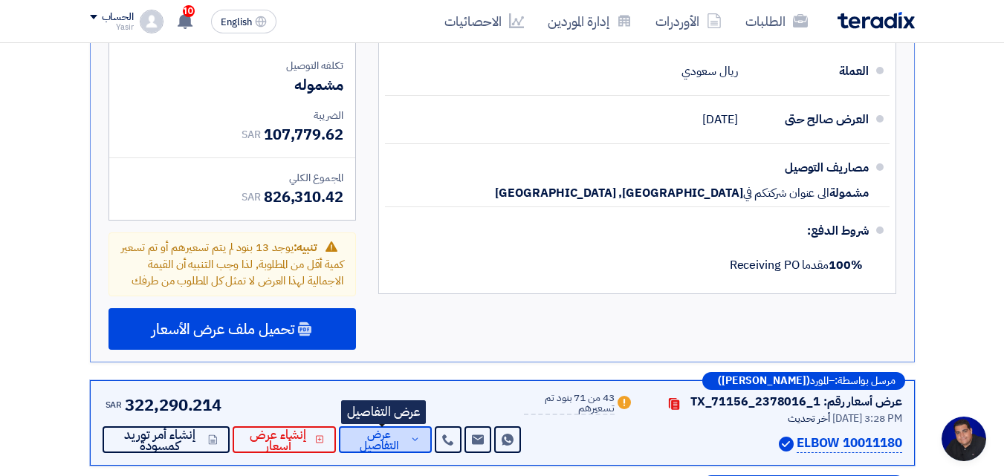
drag, startPoint x: 380, startPoint y: 325, endPoint x: 374, endPoint y: 296, distance: 29.7
click at [380, 429] on span "عرض التفاصيل" at bounding box center [379, 440] width 56 height 22
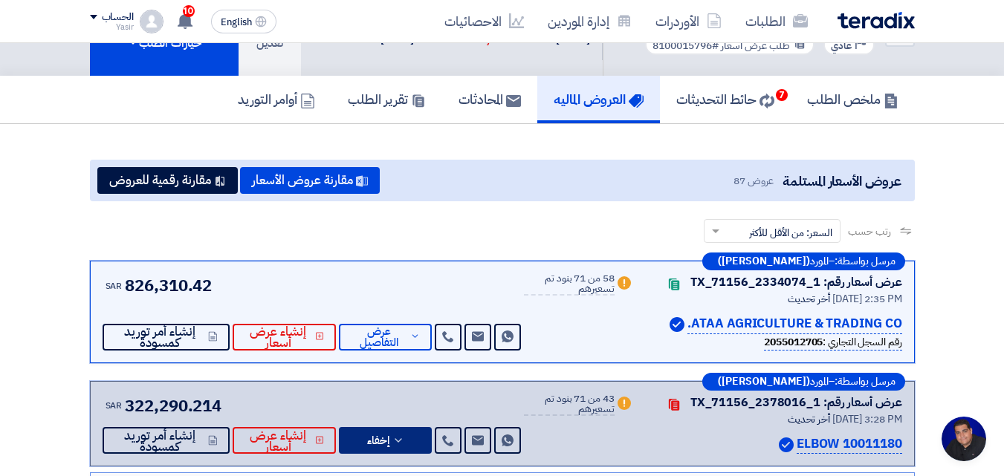
scroll to position [0, 0]
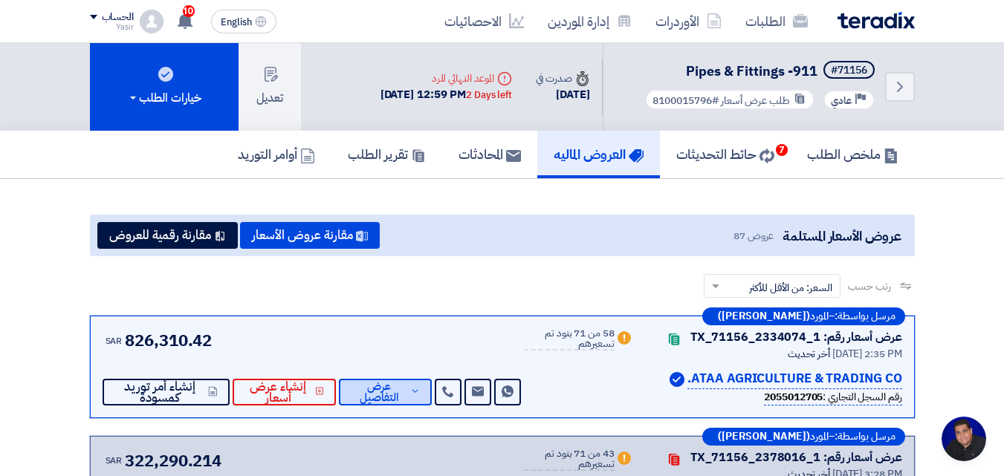
click at [369, 408] on div "مرسل بواسطة: – المورد ([PERSON_NAME]) عرض أسعار رقم: TX_71156_2334074_1 Contact…" at bounding box center [502, 367] width 825 height 103
click at [383, 397] on span "عرض التفاصيل" at bounding box center [379, 392] width 56 height 22
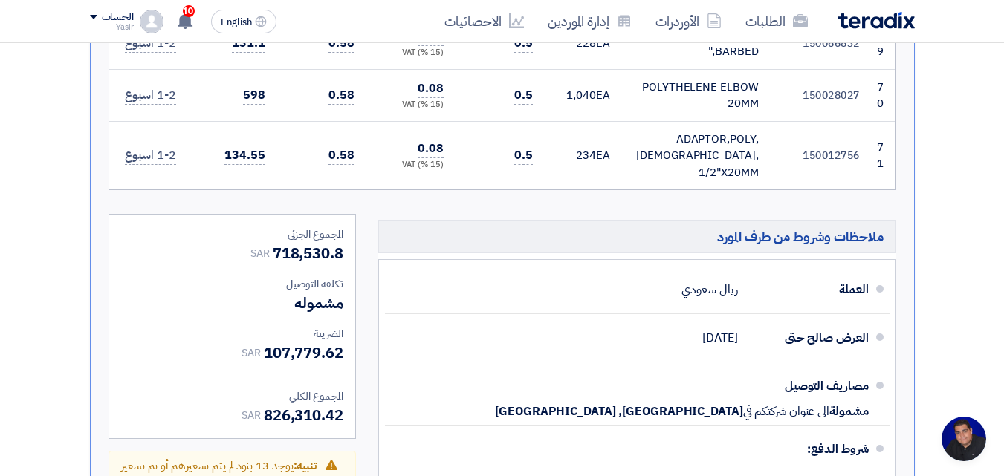
scroll to position [4755, 0]
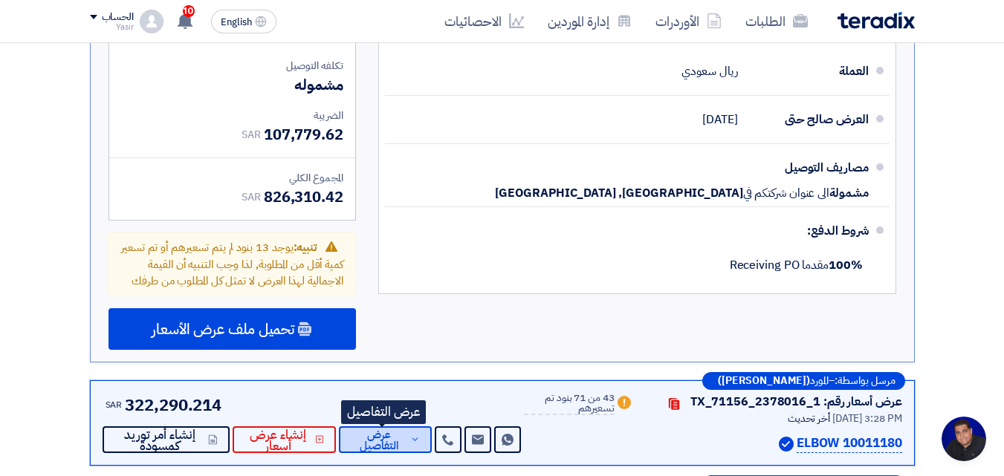
click at [410, 434] on icon at bounding box center [415, 440] width 10 height 12
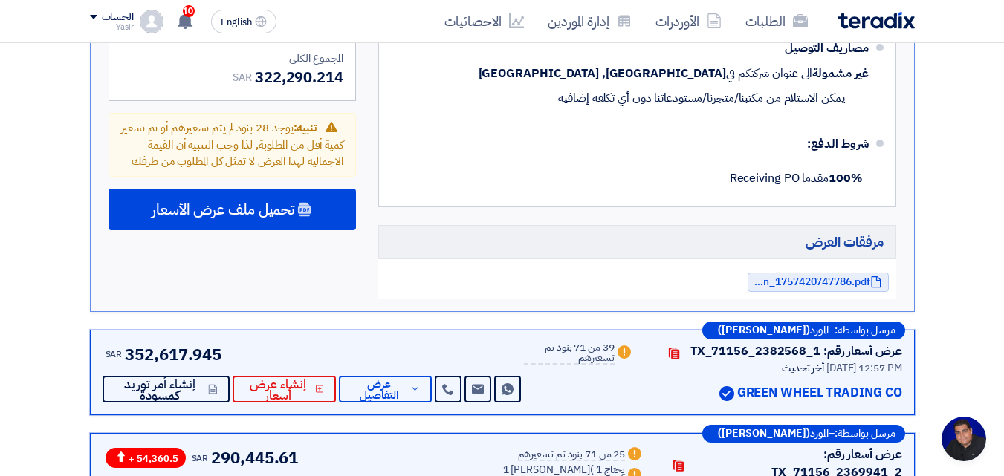
scroll to position [5350, 0]
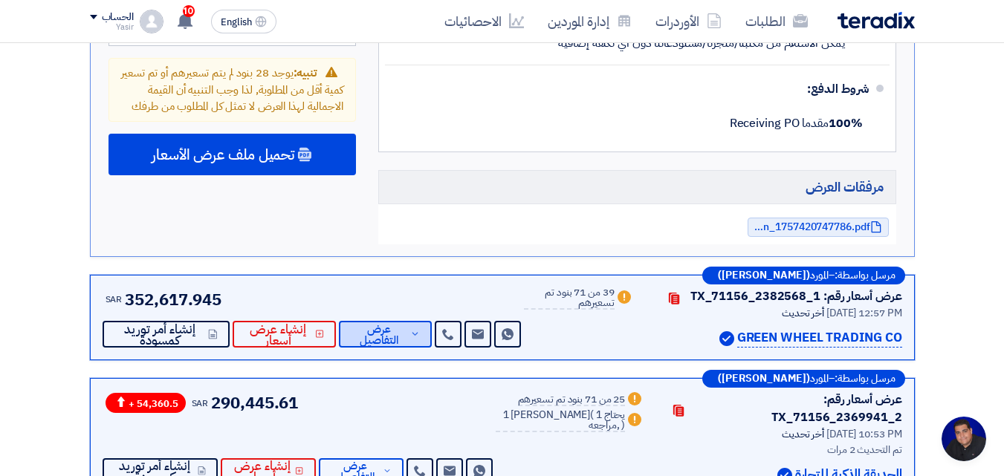
click at [390, 324] on span "عرض التفاصيل" at bounding box center [379, 335] width 56 height 22
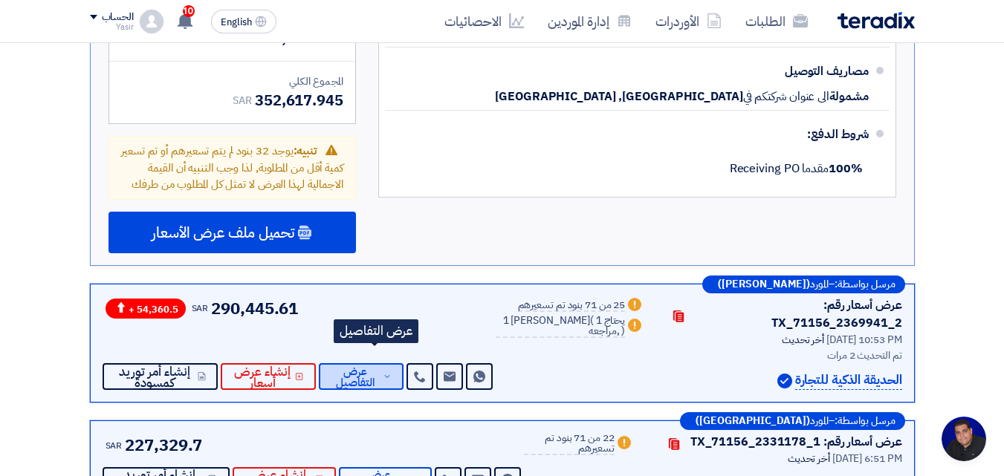
click at [380, 366] on span "عرض التفاصيل" at bounding box center [355, 377] width 49 height 22
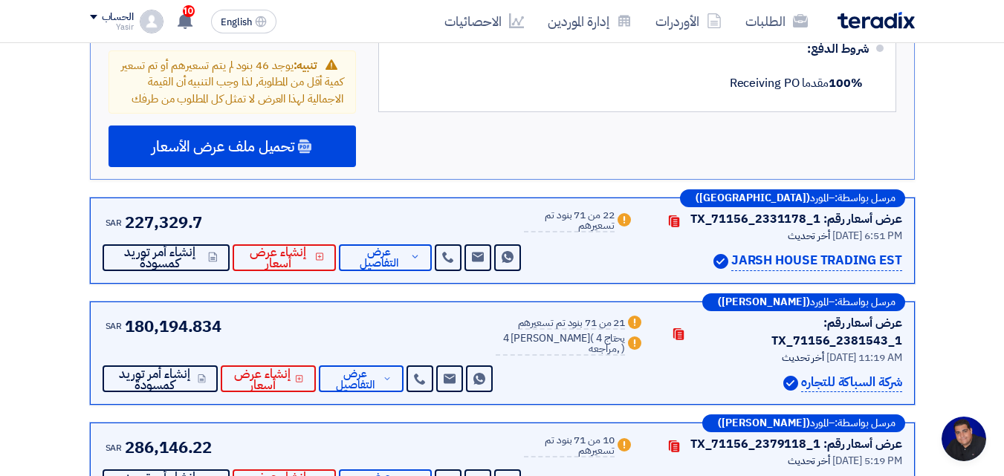
scroll to position [5944, 0]
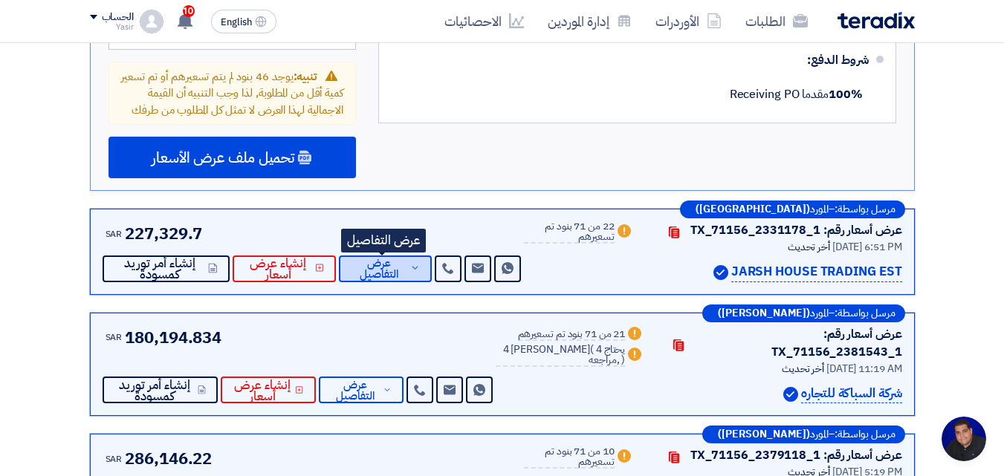
click at [390, 258] on span "عرض التفاصيل" at bounding box center [379, 269] width 56 height 22
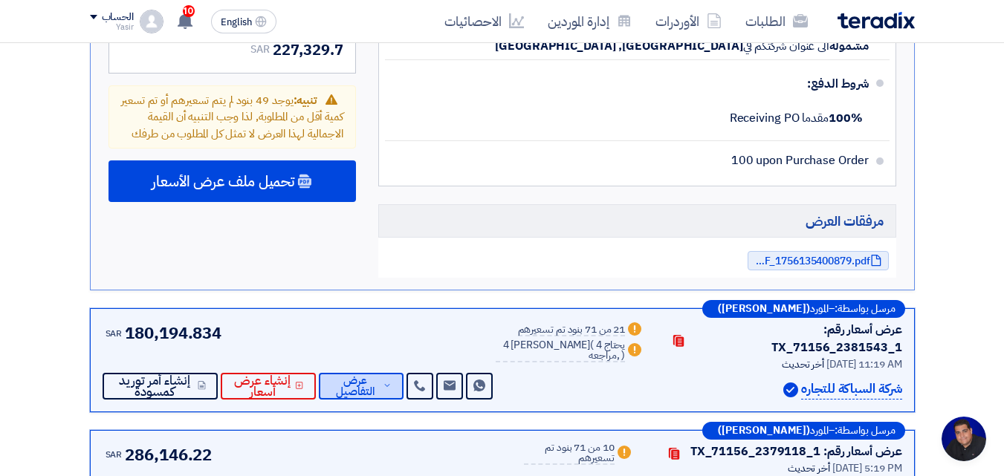
scroll to position [6167, 0]
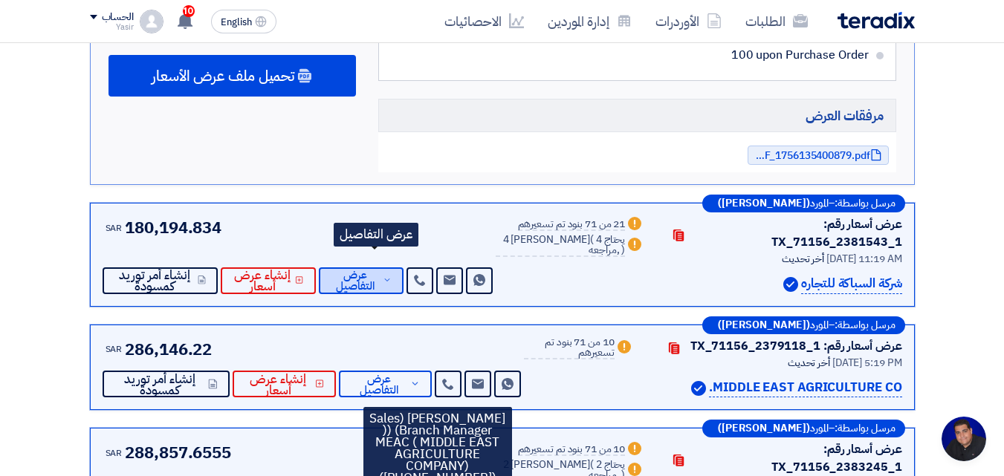
click at [377, 270] on span "عرض التفاصيل" at bounding box center [355, 281] width 49 height 22
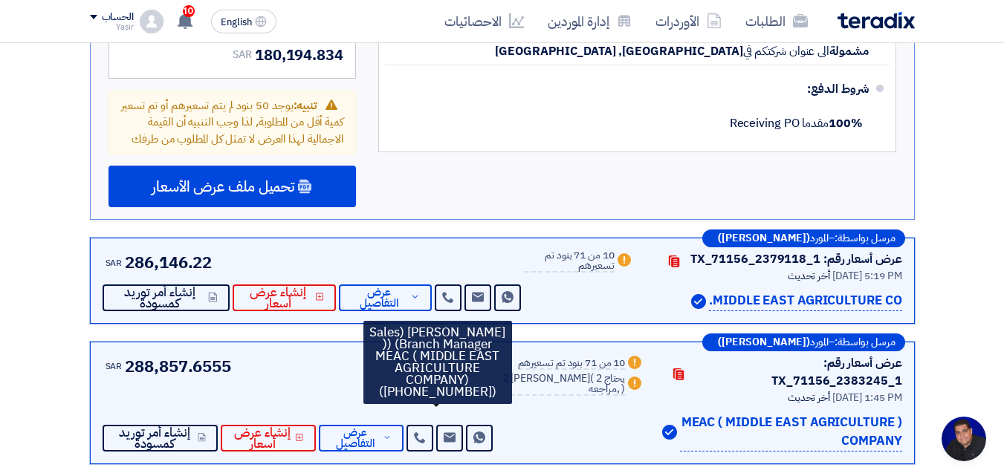
scroll to position [6390, 0]
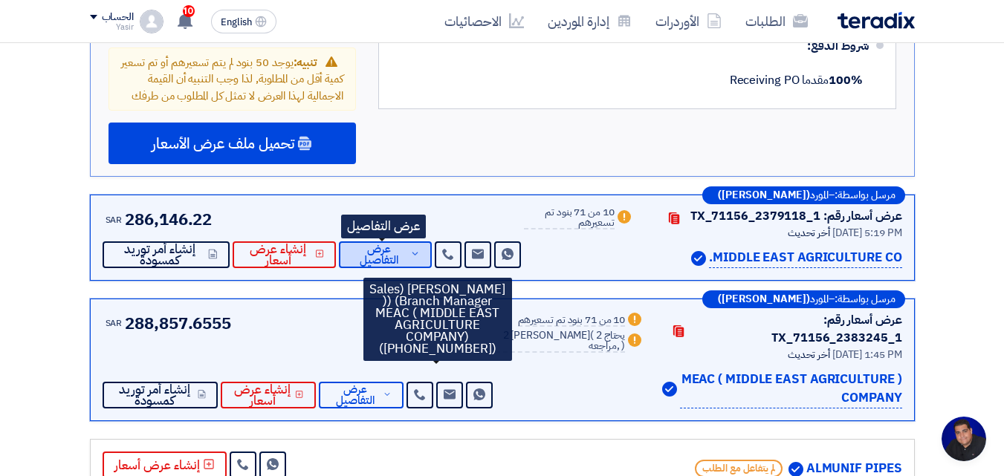
click at [398, 244] on span "عرض التفاصيل" at bounding box center [379, 255] width 56 height 22
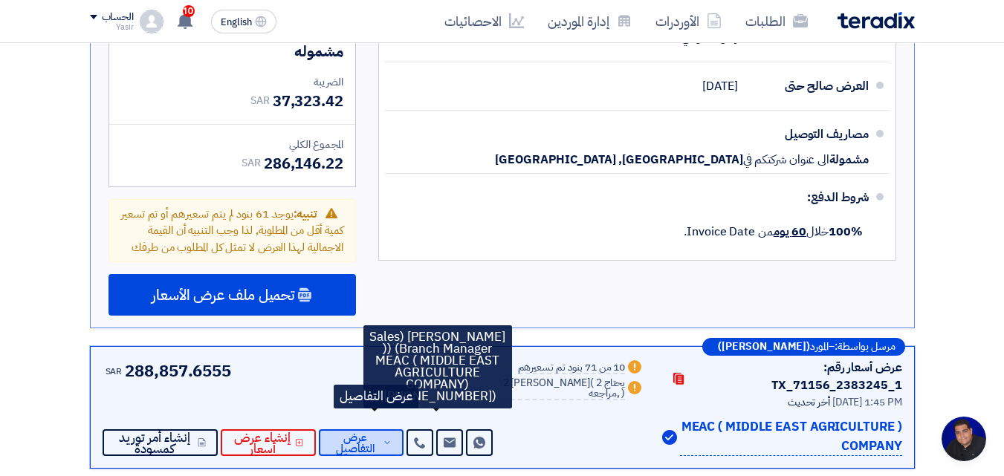
scroll to position [6316, 0]
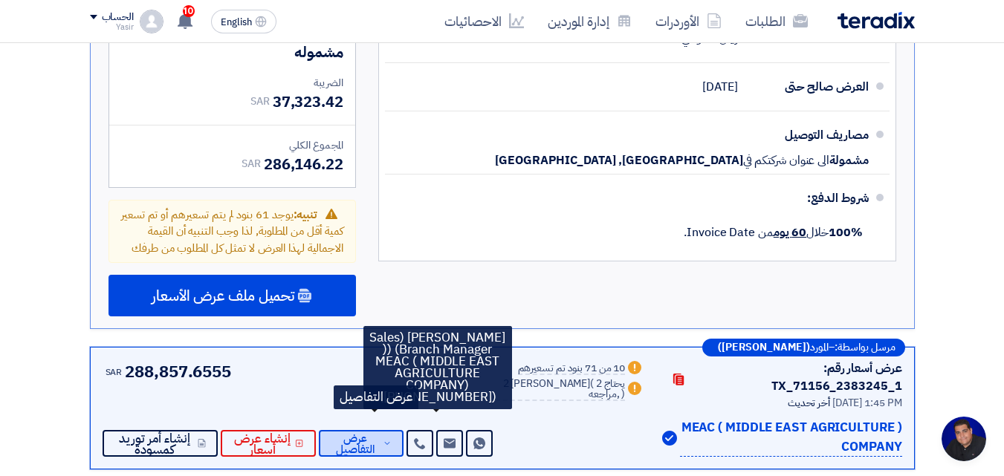
click at [368, 433] on span "عرض التفاصيل" at bounding box center [355, 444] width 49 height 22
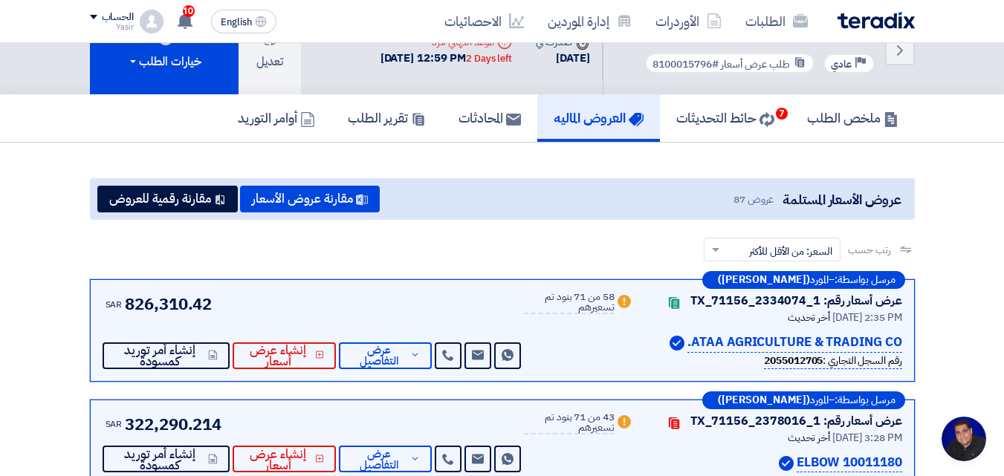
scroll to position [0, 0]
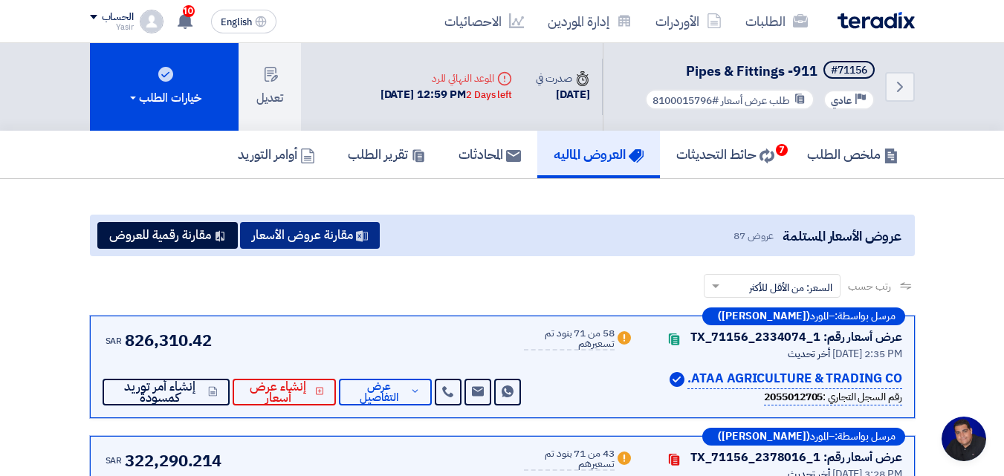
click at [317, 236] on button "مقارنة عروض الأسعار" at bounding box center [310, 235] width 140 height 27
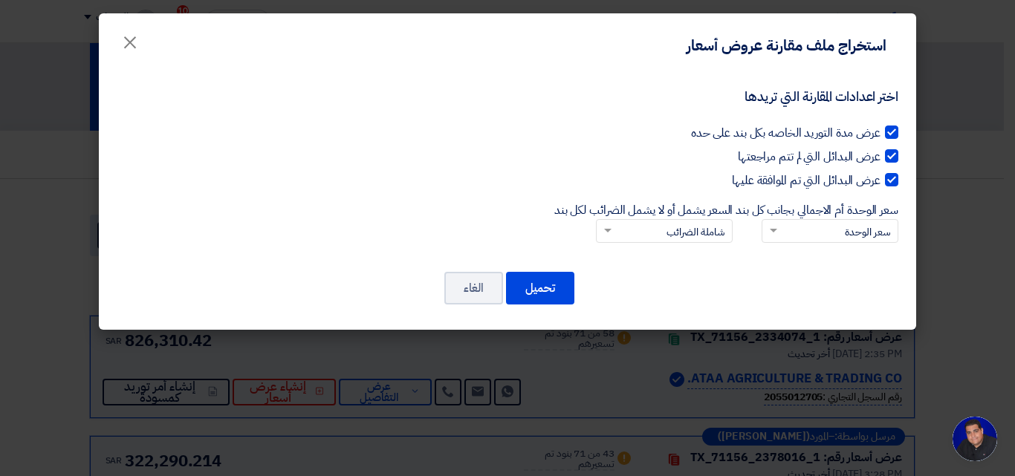
click at [607, 233] on div at bounding box center [664, 230] width 135 height 25
click at [619, 233] on input "السعر يشمل أو لا يشمل الضرائب لكل بند × شاملة الضرائب" at bounding box center [672, 232] width 107 height 25
click at [619, 226] on input "السعر يشمل أو لا يشمل الضرائب لكل بند × شاملة الضرائب" at bounding box center [672, 232] width 107 height 25
click at [582, 234] on label "السعر يشمل أو لا يشمل الضرائب لكل بند × شاملة الضرائب" at bounding box center [643, 222] width 179 height 42
click at [619, 234] on input "السعر يشمل أو لا يشمل الضرائب لكل بند × شاملة الضرائب" at bounding box center [672, 232] width 107 height 25
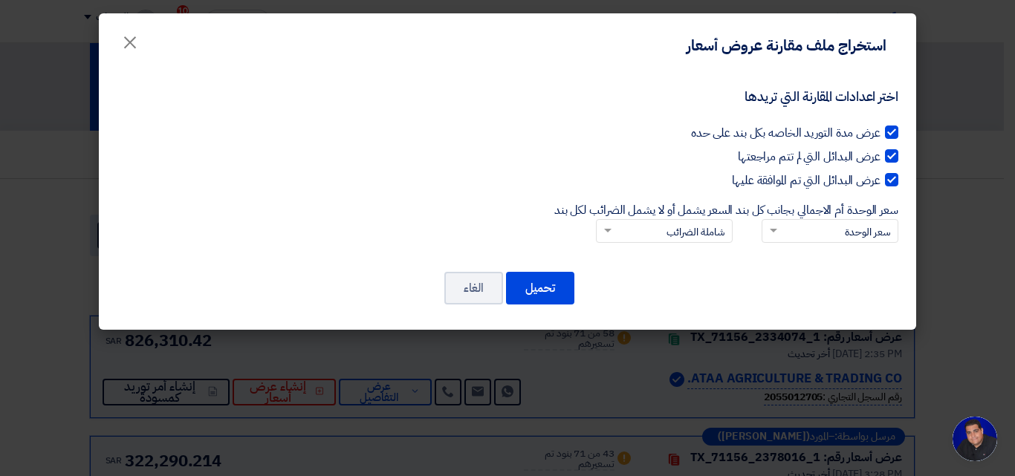
click at [597, 236] on span at bounding box center [606, 231] width 19 height 16
click at [619, 236] on input "السعر يشمل أو لا يشمل الضرائب لكل بند × شاملة الضرائب" at bounding box center [672, 232] width 107 height 25
click at [597, 233] on span at bounding box center [606, 231] width 19 height 16
click at [619, 233] on input "السعر يشمل أو لا يشمل الضرائب لكل بند × شاملة الضرائب" at bounding box center [672, 232] width 107 height 25
click at [597, 233] on span at bounding box center [606, 231] width 19 height 16
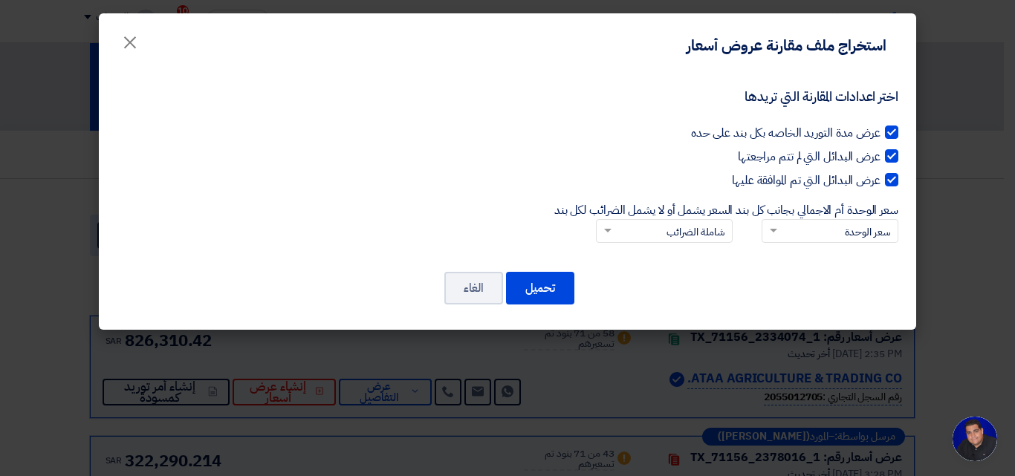
click at [619, 233] on input "السعر يشمل أو لا يشمل الضرائب لكل بند × شاملة الضرائب" at bounding box center [672, 232] width 107 height 25
click at [598, 233] on span at bounding box center [606, 231] width 19 height 16
click at [619, 233] on input "السعر يشمل أو لا يشمل الضرائب لكل بند × شاملة الضرائب" at bounding box center [672, 232] width 107 height 25
click at [604, 231] on span at bounding box center [607, 231] width 7 height 5
click at [619, 231] on input "السعر يشمل أو لا يشمل الضرائب لكل بند × شاملة الضرائب" at bounding box center [672, 232] width 107 height 25
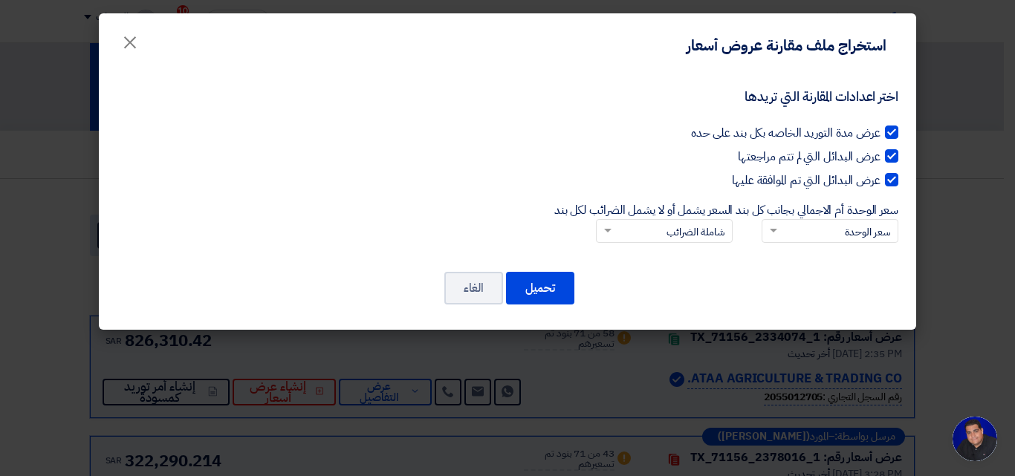
drag, startPoint x: 629, startPoint y: 233, endPoint x: 40, endPoint y: 282, distance: 590.5
click at [630, 233] on input "السعر يشمل أو لا يشمل الضرائب لكل بند × شاملة الضرائب" at bounding box center [672, 232] width 107 height 25
click at [658, 244] on input "السعر يشمل أو لا يشمل الضرائب لكل بند × شاملة الضرائب" at bounding box center [672, 232] width 107 height 25
click at [656, 232] on input "السعر يشمل أو لا يشمل الضرائب لكل بند × شاملة الضرائب" at bounding box center [672, 232] width 107 height 25
click at [656, 231] on input "السعر يشمل أو لا يشمل الضرائب لكل بند × شاملة الضرائب" at bounding box center [672, 232] width 107 height 25
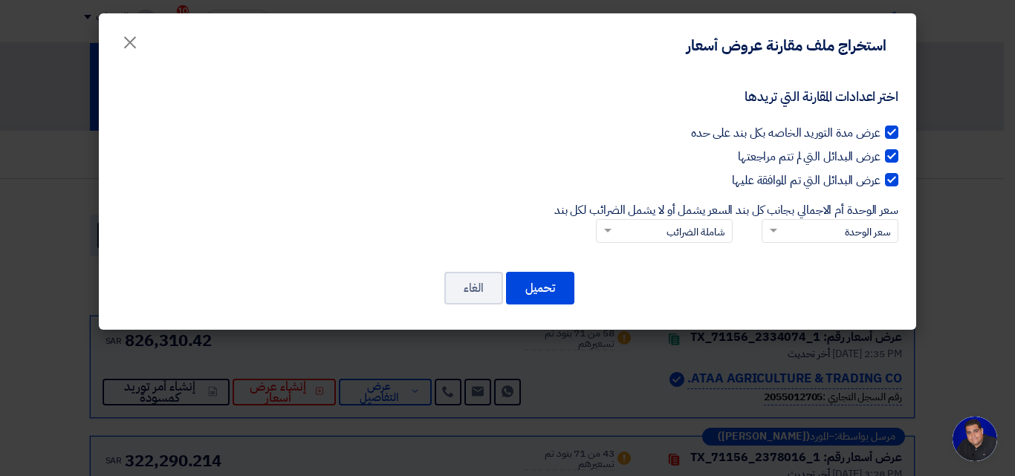
click at [683, 244] on input "السعر يشمل أو لا يشمل الضرائب لكل بند × شاملة الضرائب" at bounding box center [672, 232] width 107 height 25
click at [791, 237] on input "سعر الوحدة أم الاجمالي بجانب كل بند × سعر الوحدة" at bounding box center [838, 232] width 107 height 25
click at [785, 227] on input "سعر الوحدة أم الاجمالي بجانب كل بند × سعر الوحدة" at bounding box center [838, 232] width 107 height 25
click at [131, 42] on span "×" at bounding box center [130, 41] width 18 height 45
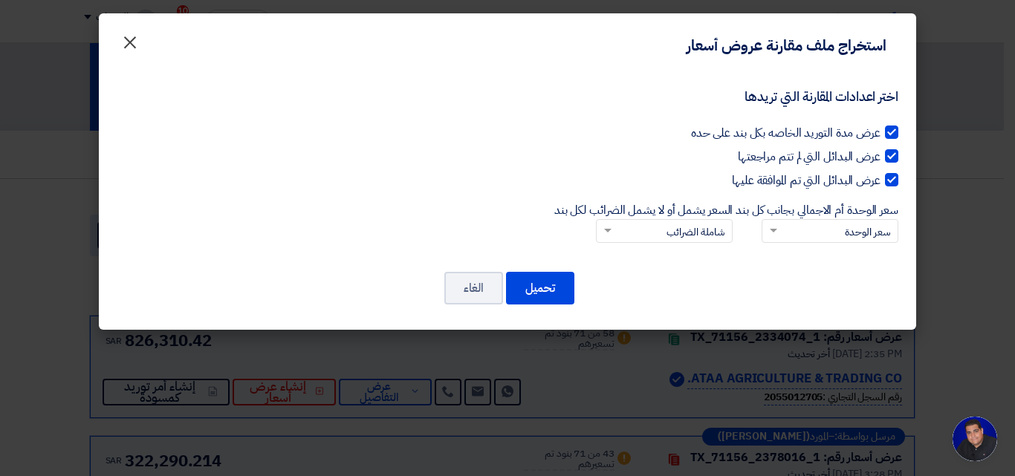
click at [128, 41] on span "×" at bounding box center [130, 41] width 18 height 45
click at [127, 42] on span "×" at bounding box center [130, 41] width 18 height 45
click at [482, 285] on button "الغاء" at bounding box center [473, 288] width 59 height 33
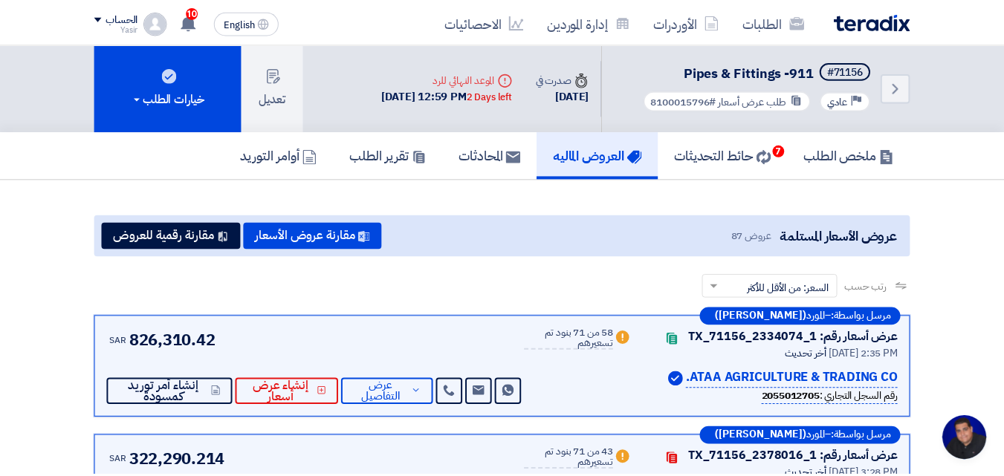
scroll to position [1, 0]
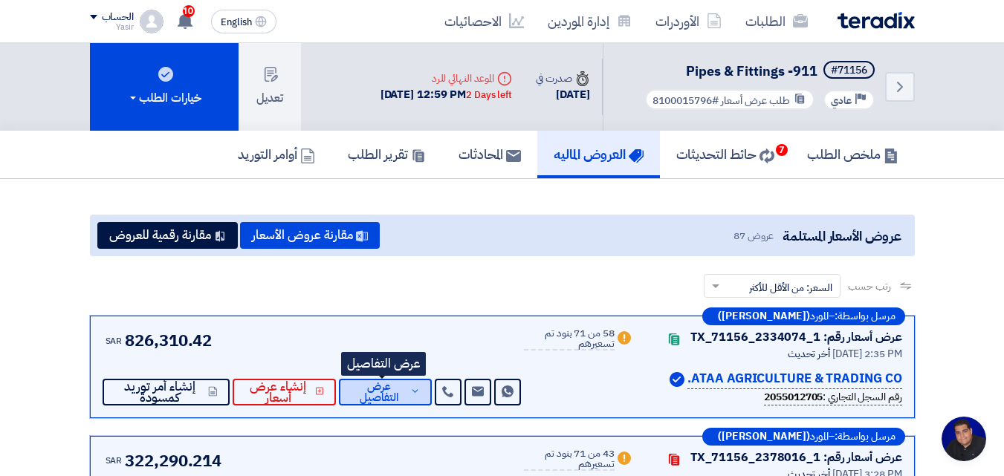
click at [389, 389] on span "عرض التفاصيل" at bounding box center [379, 392] width 56 height 22
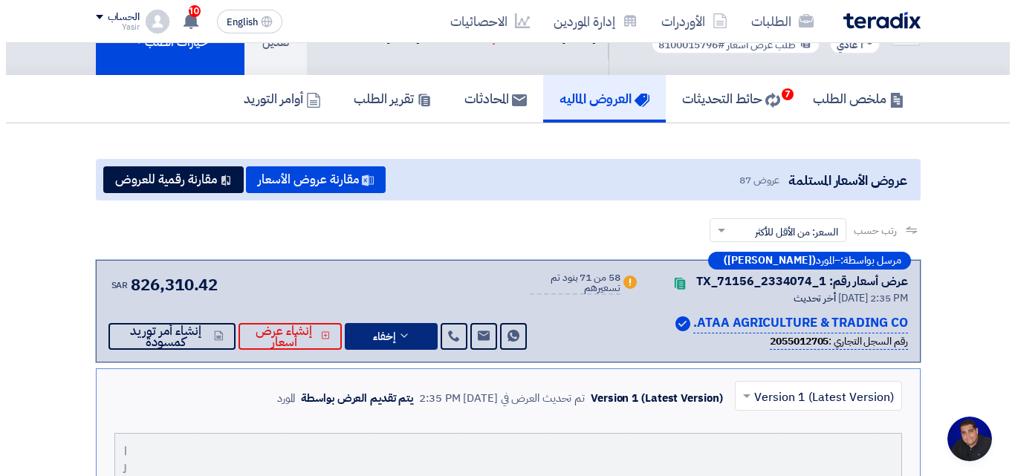
scroll to position [0, 0]
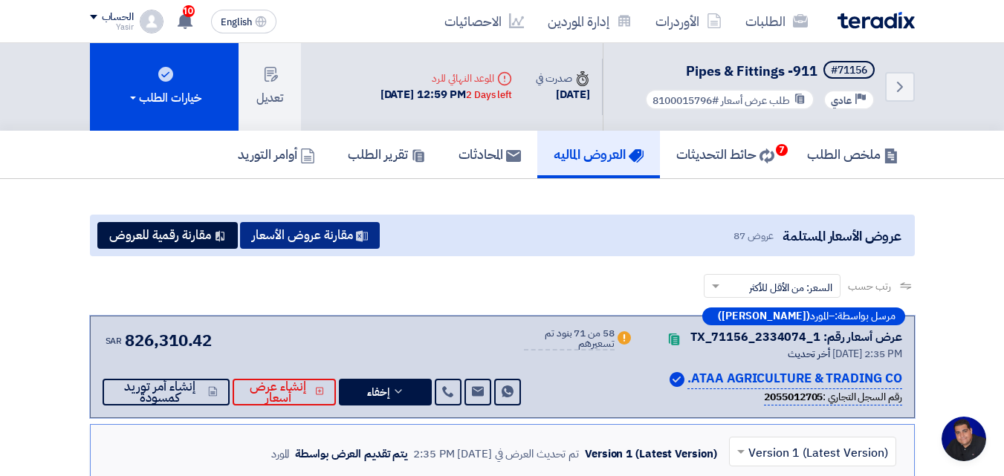
click at [310, 246] on button "مقارنة عروض الأسعار" at bounding box center [310, 235] width 140 height 27
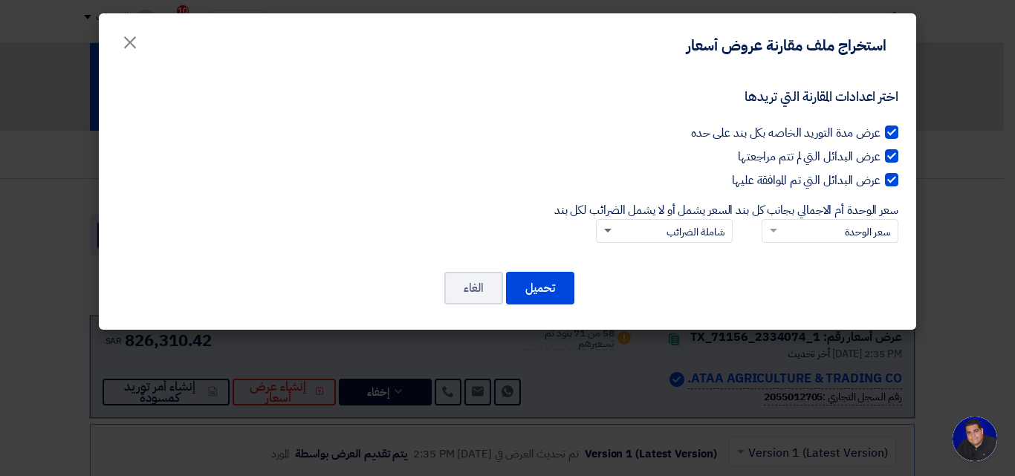
click at [597, 233] on span at bounding box center [606, 231] width 19 height 16
click at [619, 233] on input "السعر يشمل أو لا يشمل الضرائب لكل بند × شاملة الضرائب" at bounding box center [672, 232] width 107 height 25
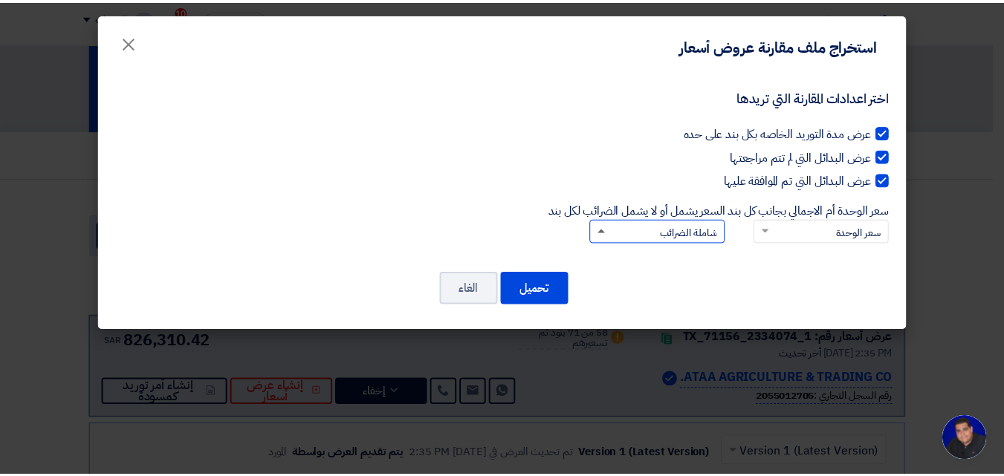
scroll to position [1, 0]
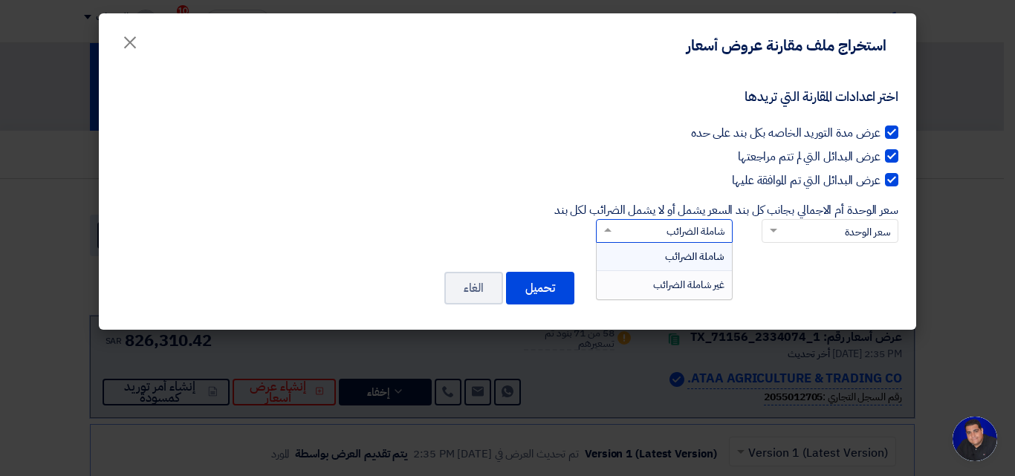
click at [707, 282] on span "غير شاملة الضرائب" at bounding box center [688, 285] width 71 height 16
click at [707, 244] on input "السعر يشمل أو لا يشمل الضرائب لكل بند × شاملة الضرائب شاملة الضرائب غير شاملة ا…" at bounding box center [672, 231] width 107 height 25
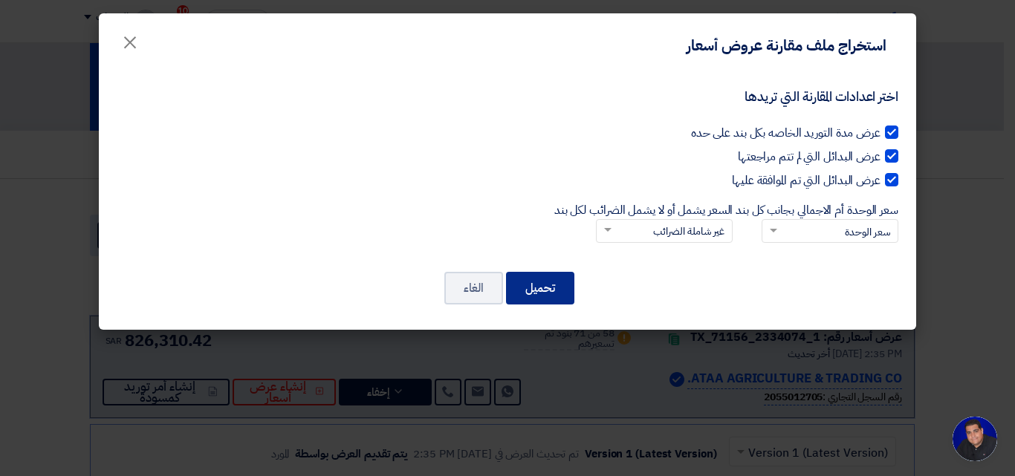
click at [553, 290] on button "تحميل" at bounding box center [540, 288] width 68 height 33
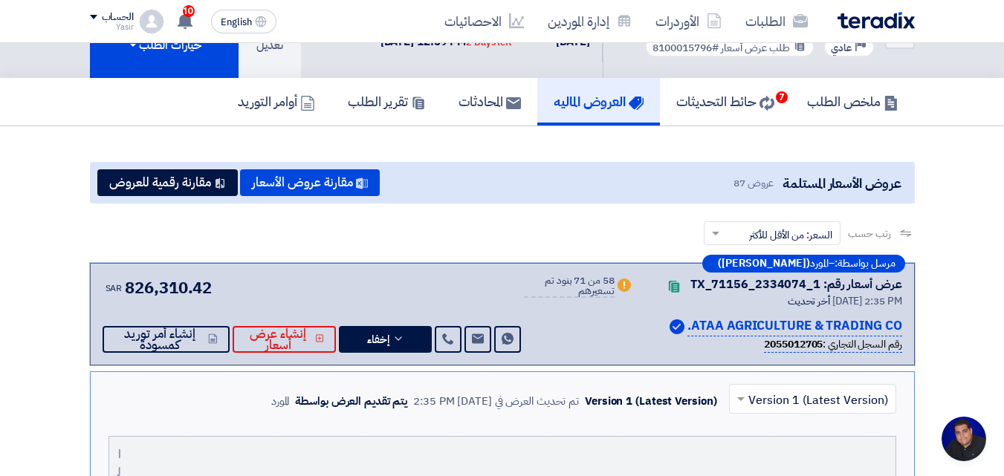
scroll to position [0, 0]
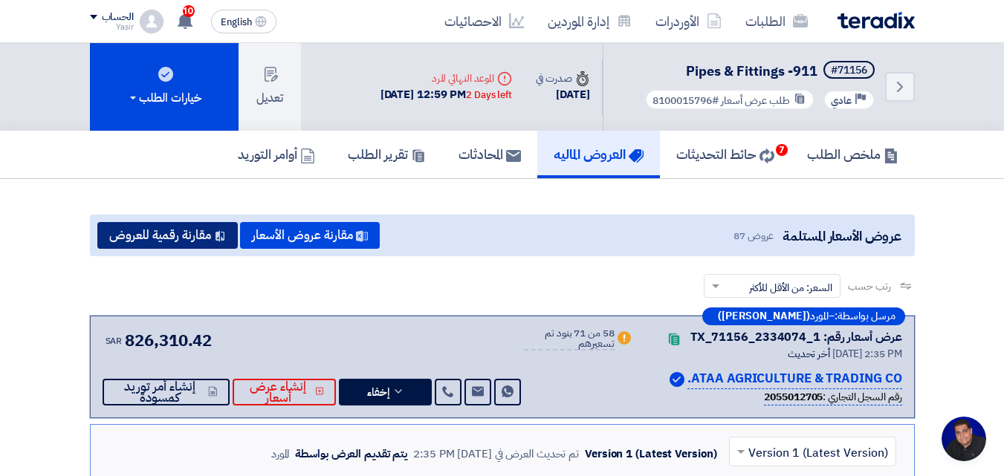
click at [169, 241] on button "مقارنة رقمية للعروض" at bounding box center [167, 235] width 140 height 27
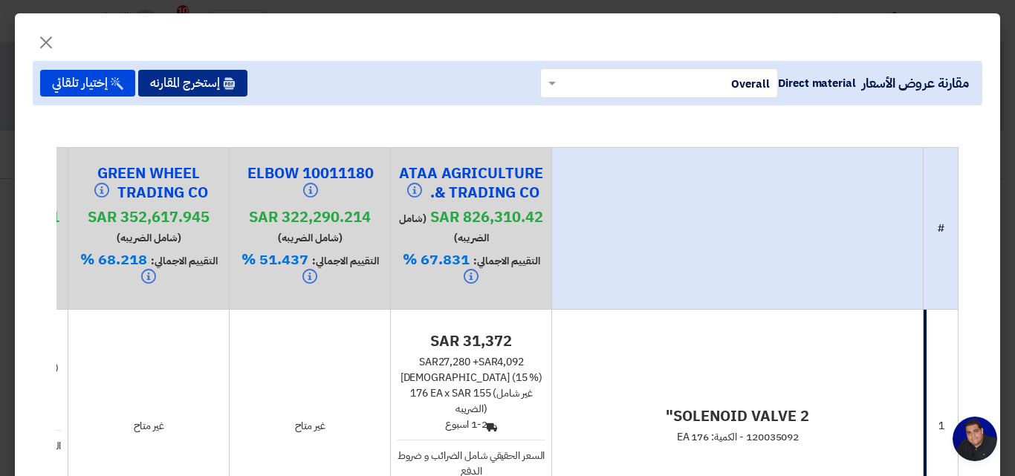
click at [192, 88] on button "إستخرج المقارنه" at bounding box center [192, 83] width 109 height 27
click at [223, 86] on button "إستخرج المقارنه" at bounding box center [192, 83] width 109 height 27
click at [55, 43] on span "×" at bounding box center [46, 41] width 18 height 45
